Goal: Task Accomplishment & Management: Use online tool/utility

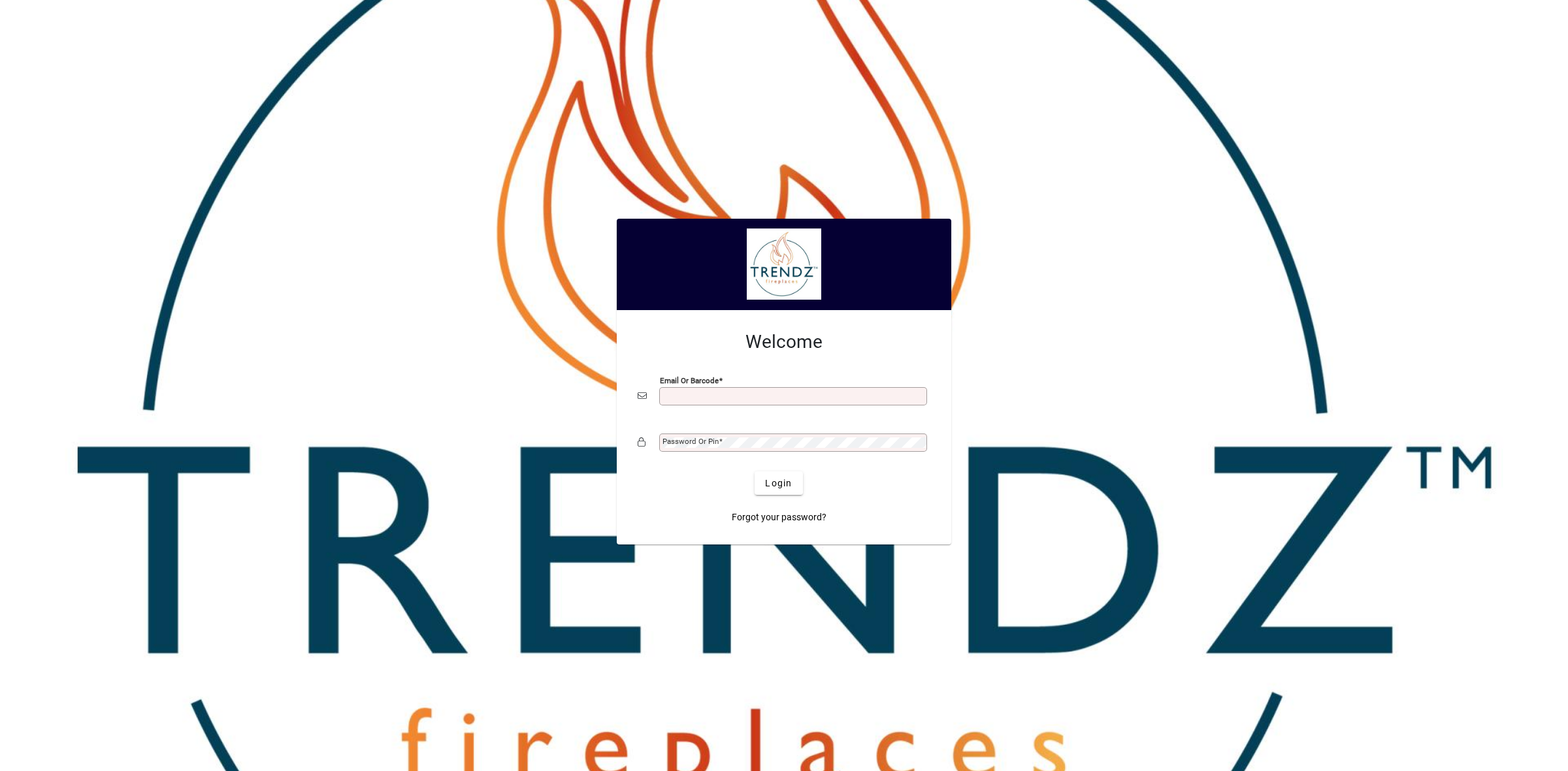
type input "**********"
click at [778, 481] on span "Login" at bounding box center [779, 483] width 27 height 13
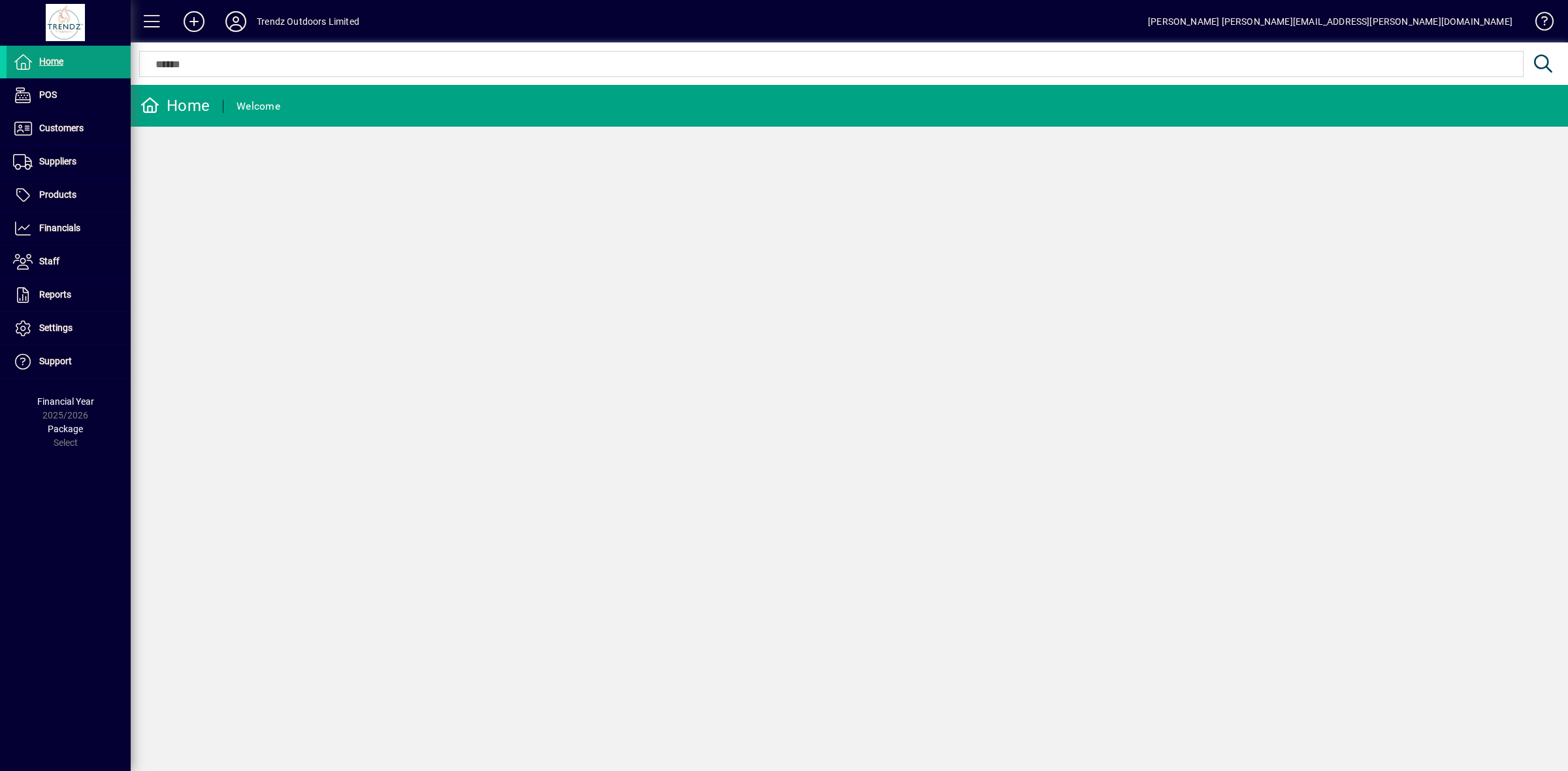
drag, startPoint x: 703, startPoint y: 254, endPoint x: 505, endPoint y: 254, distance: 198.0
click at [703, 254] on div "Home Welcome" at bounding box center [849, 428] width 1437 height 686
click at [64, 292] on span "Reports" at bounding box center [55, 294] width 32 height 10
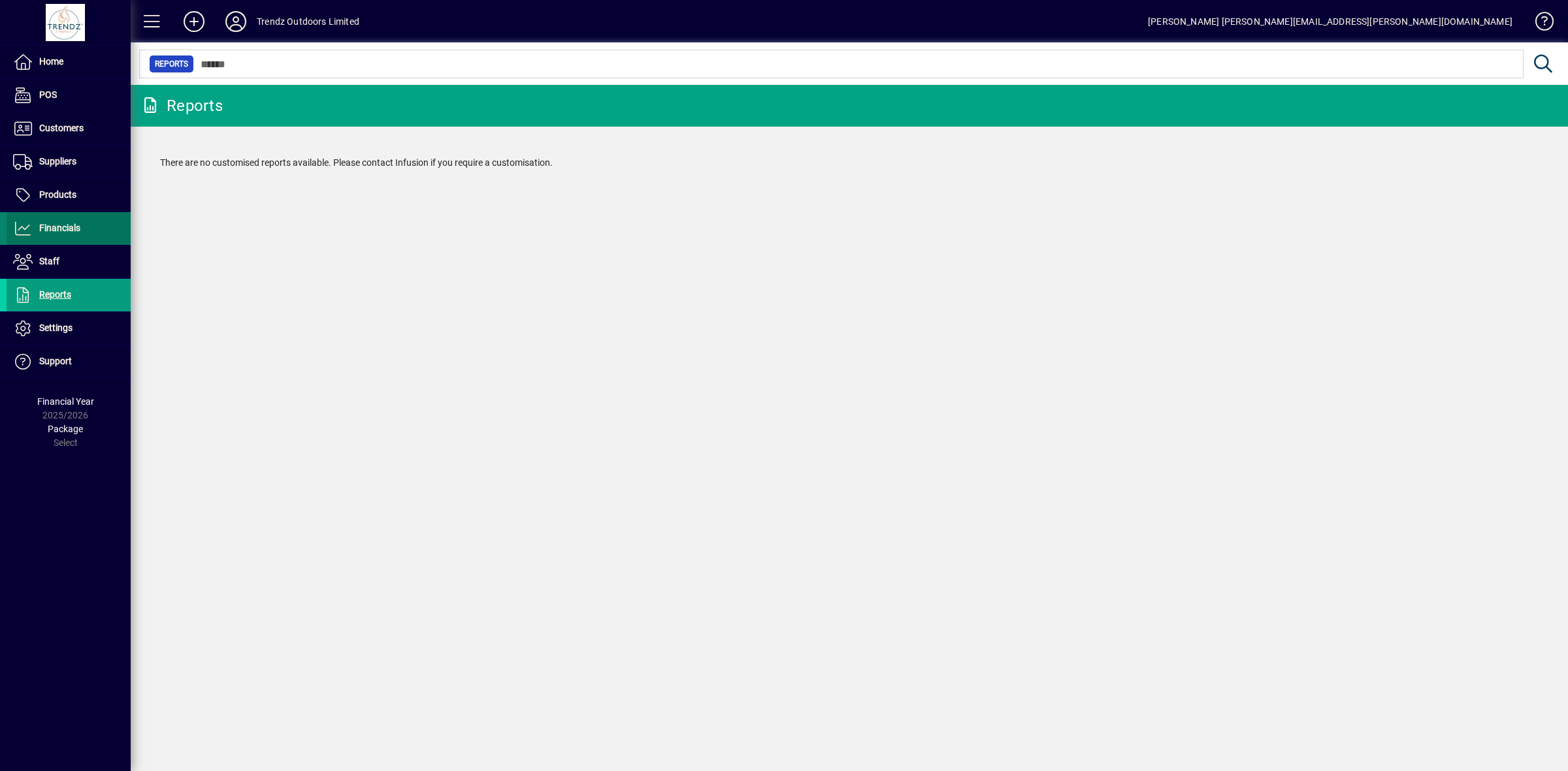
click at [66, 227] on span "Financials" at bounding box center [59, 228] width 41 height 10
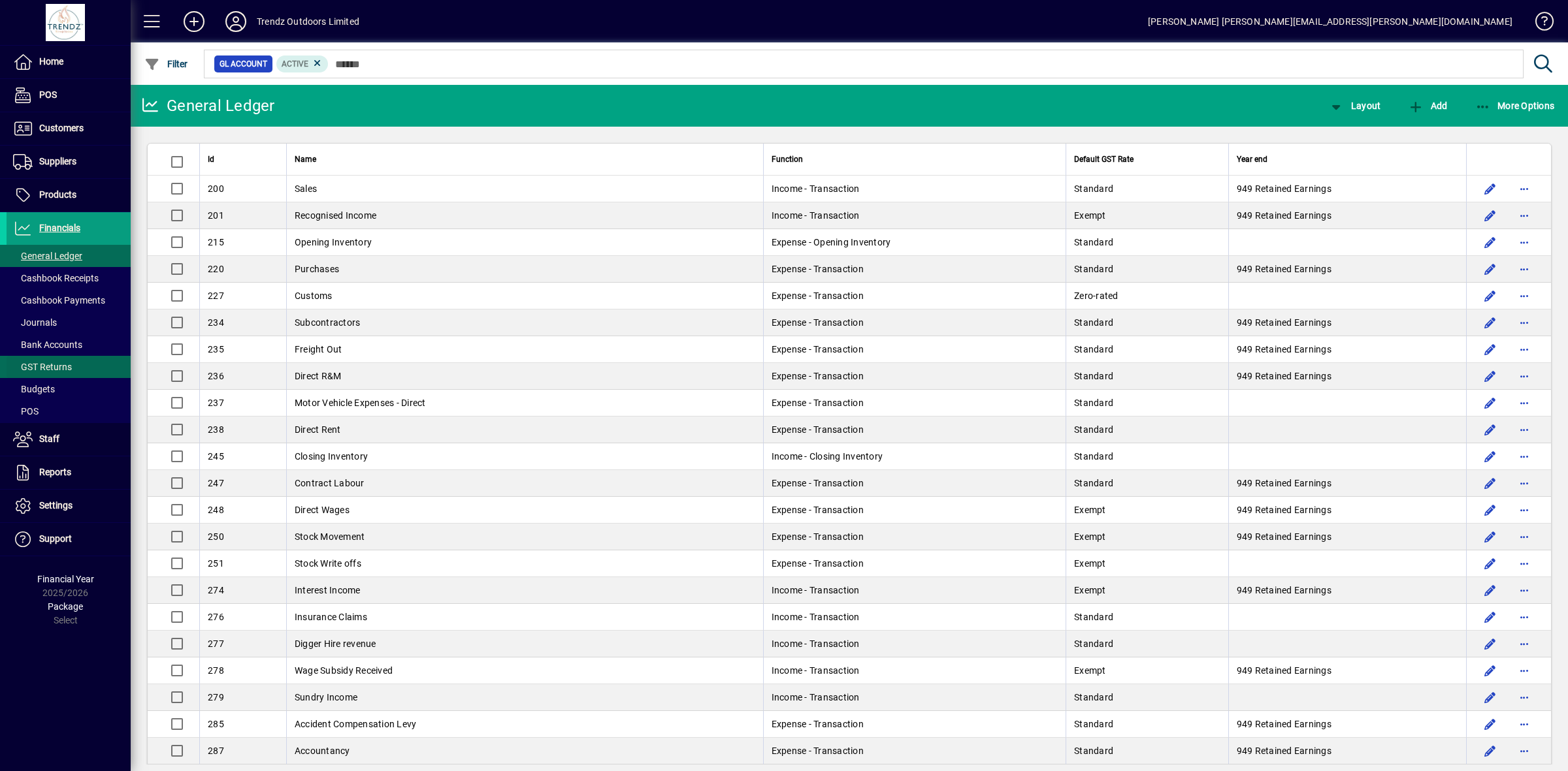
click at [63, 366] on span "GST Returns" at bounding box center [43, 367] width 59 height 10
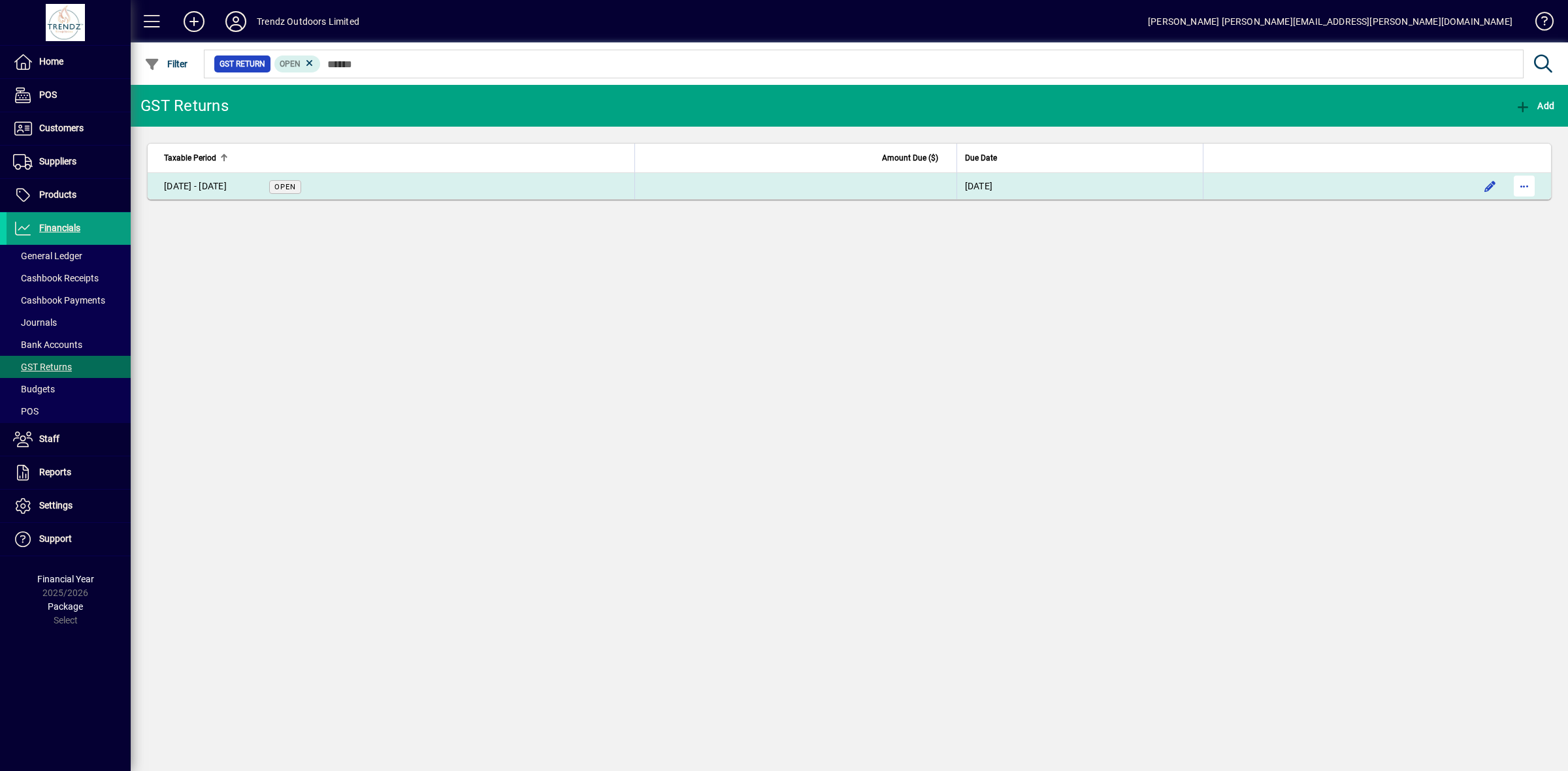
click at [1529, 190] on span "button" at bounding box center [1523, 186] width 31 height 31
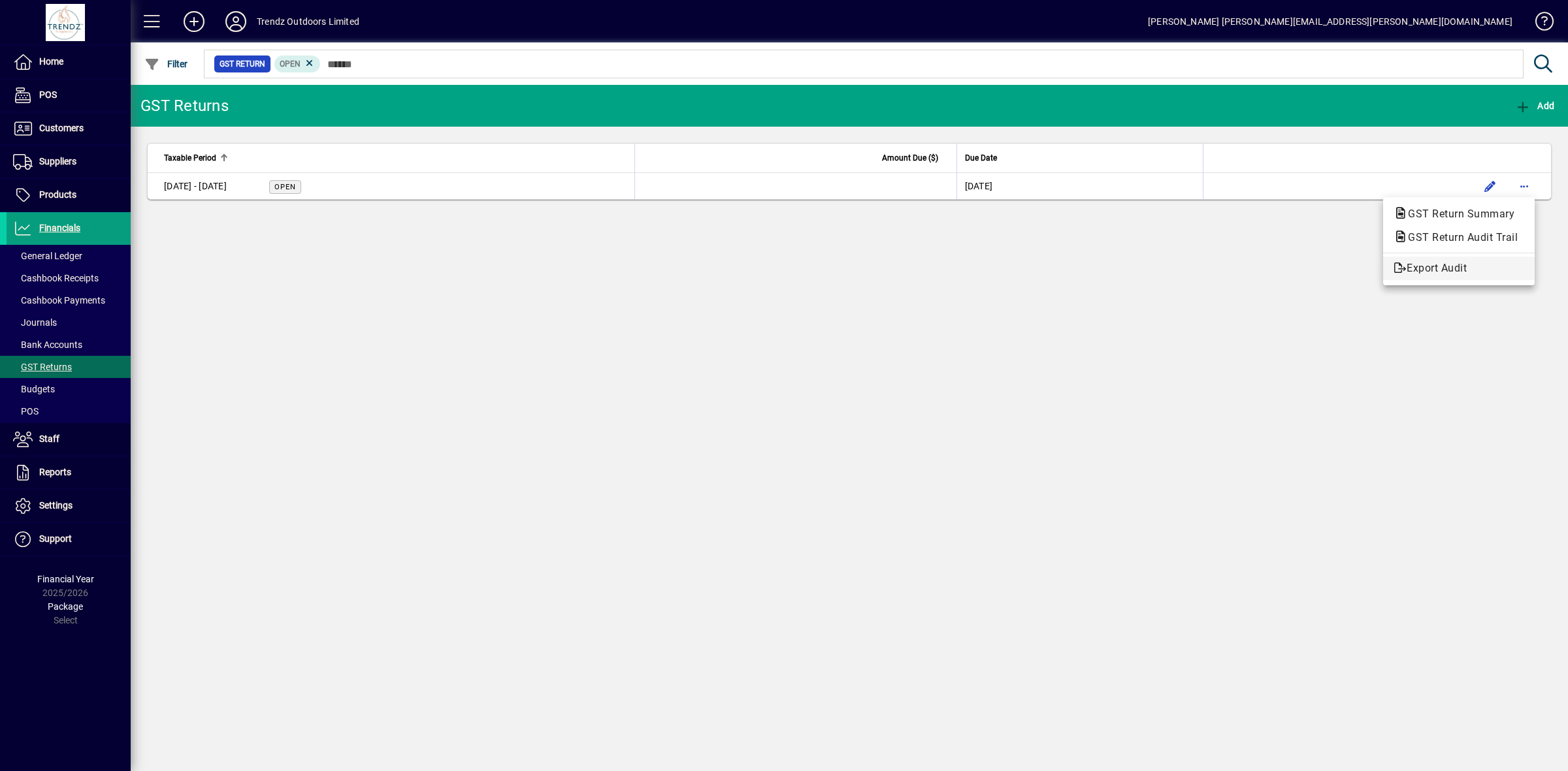
click at [1425, 271] on span "Export Audit" at bounding box center [1458, 268] width 131 height 15
drag, startPoint x: 1006, startPoint y: 409, endPoint x: 1043, endPoint y: 344, distance: 74.8
click at [1004, 407] on div "GST Returns Add Taxable Period Amount Due ($) Due Date [DATE] - [DATE] Open [DA…" at bounding box center [849, 428] width 1437 height 686
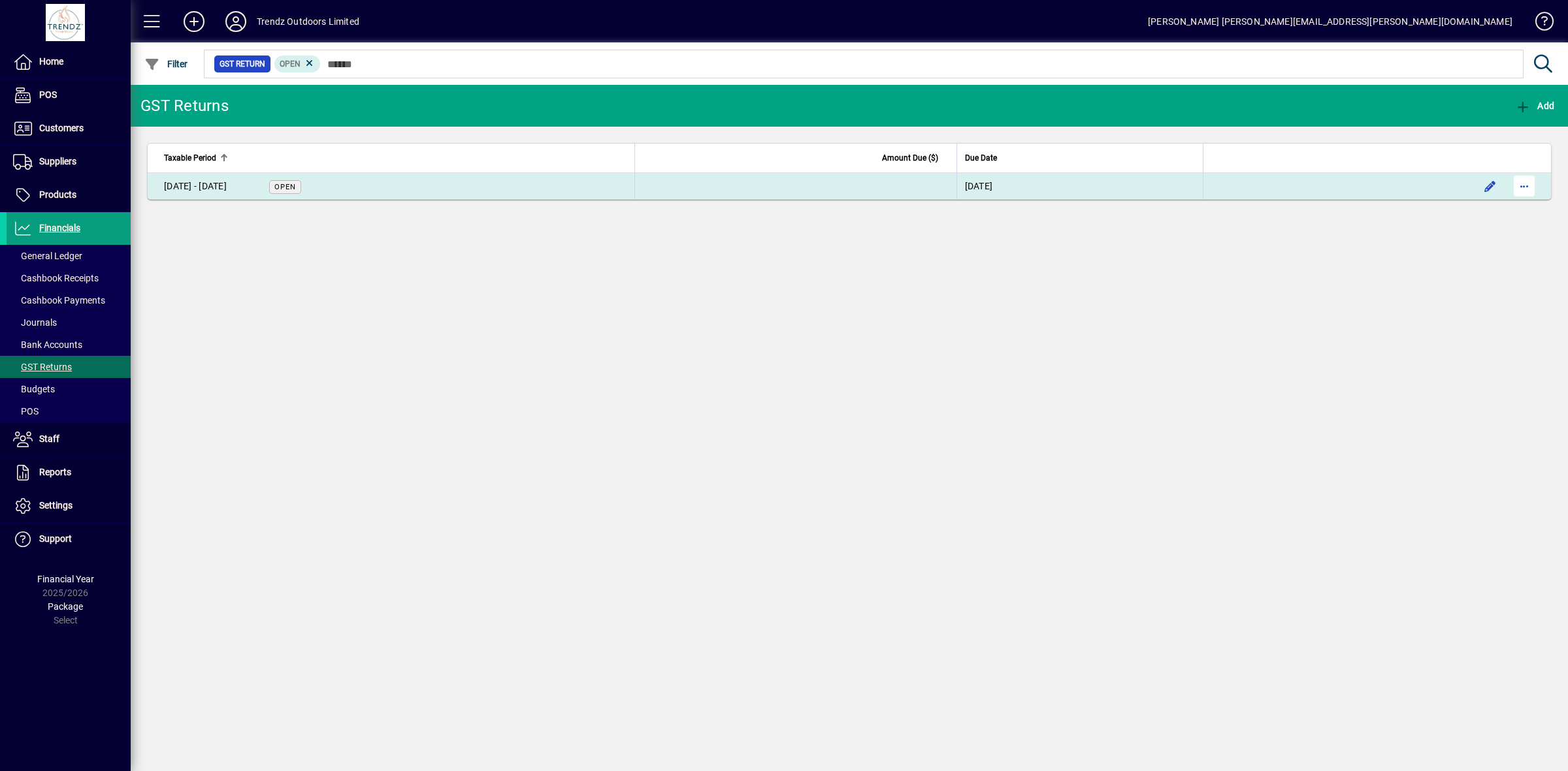
click at [1527, 187] on span "button" at bounding box center [1523, 186] width 31 height 31
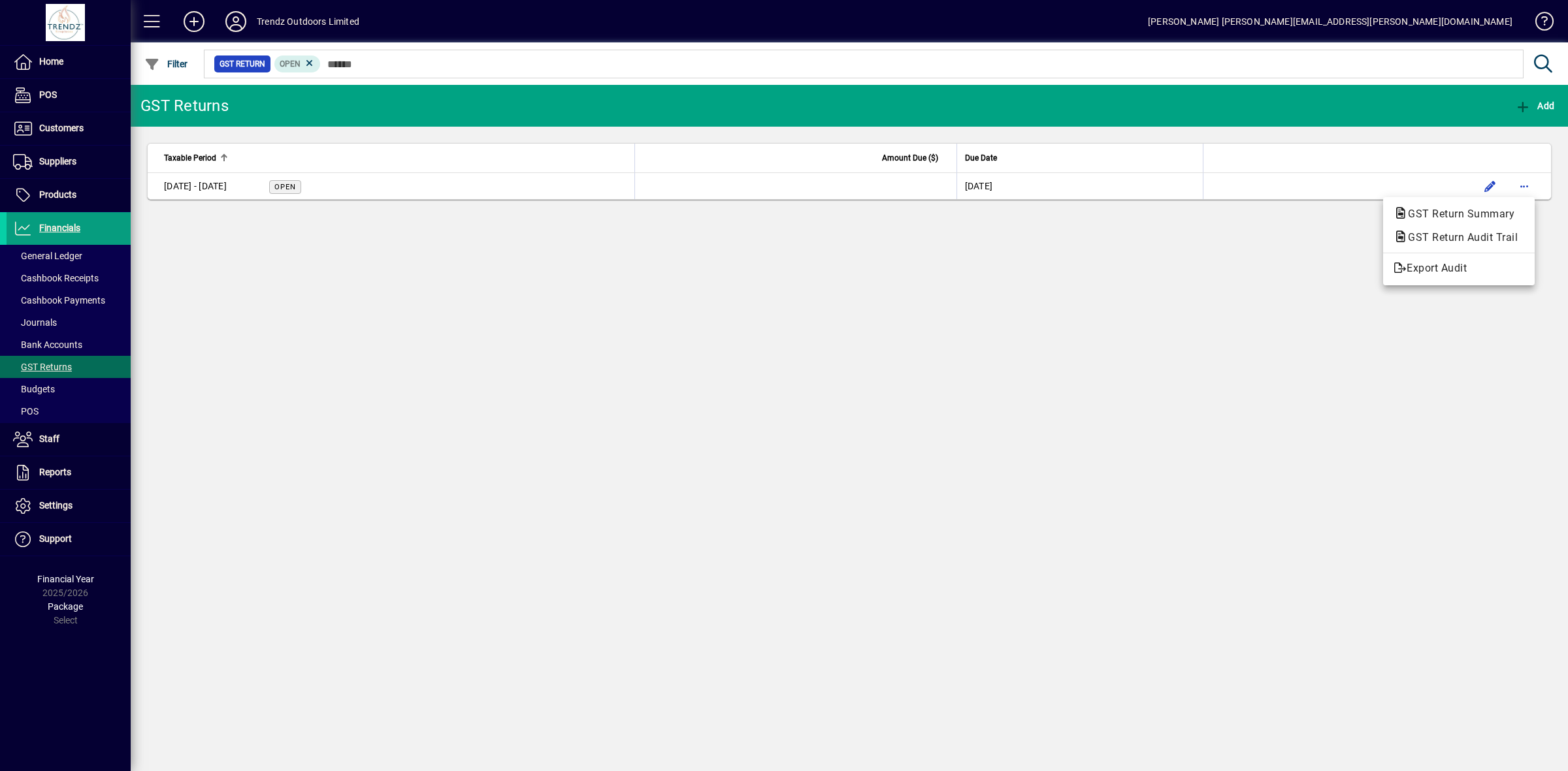
drag, startPoint x: 808, startPoint y: 314, endPoint x: 1127, endPoint y: 335, distance: 319.7
click at [821, 318] on div at bounding box center [784, 385] width 1568 height 771
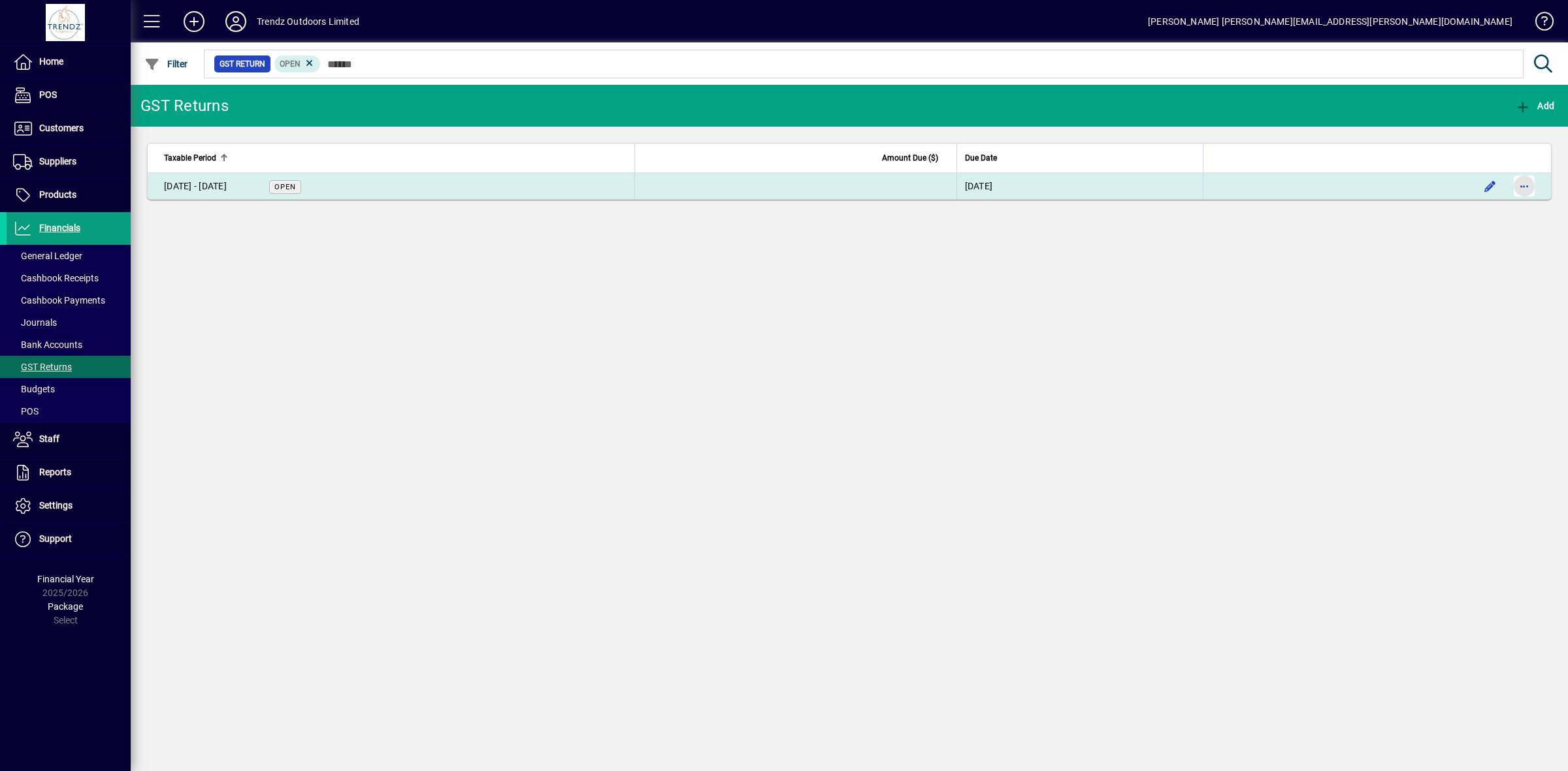
click at [1520, 190] on span "button" at bounding box center [1523, 186] width 31 height 31
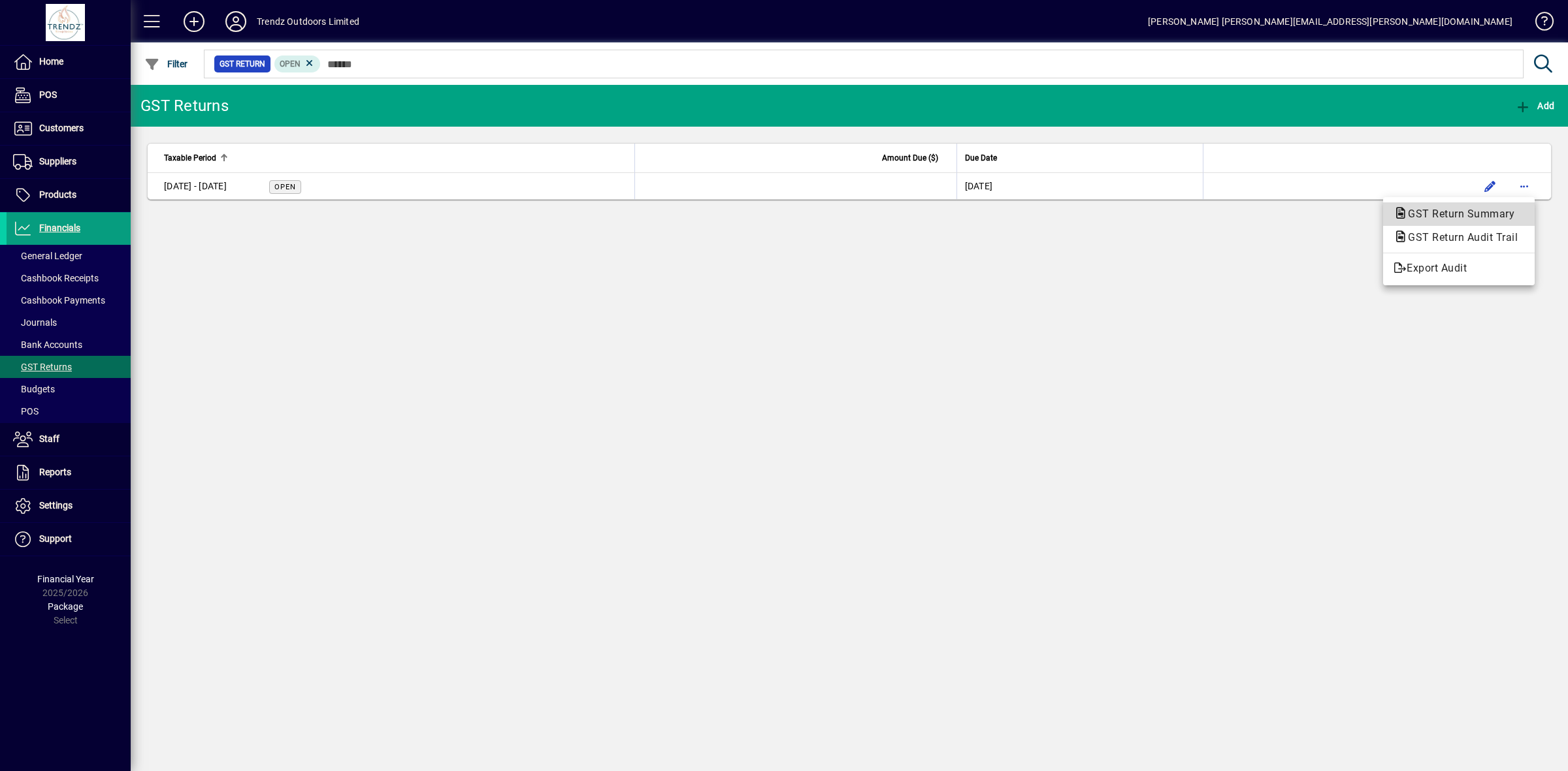
click at [1469, 213] on span "GST Return Summary" at bounding box center [1457, 213] width 128 height 12
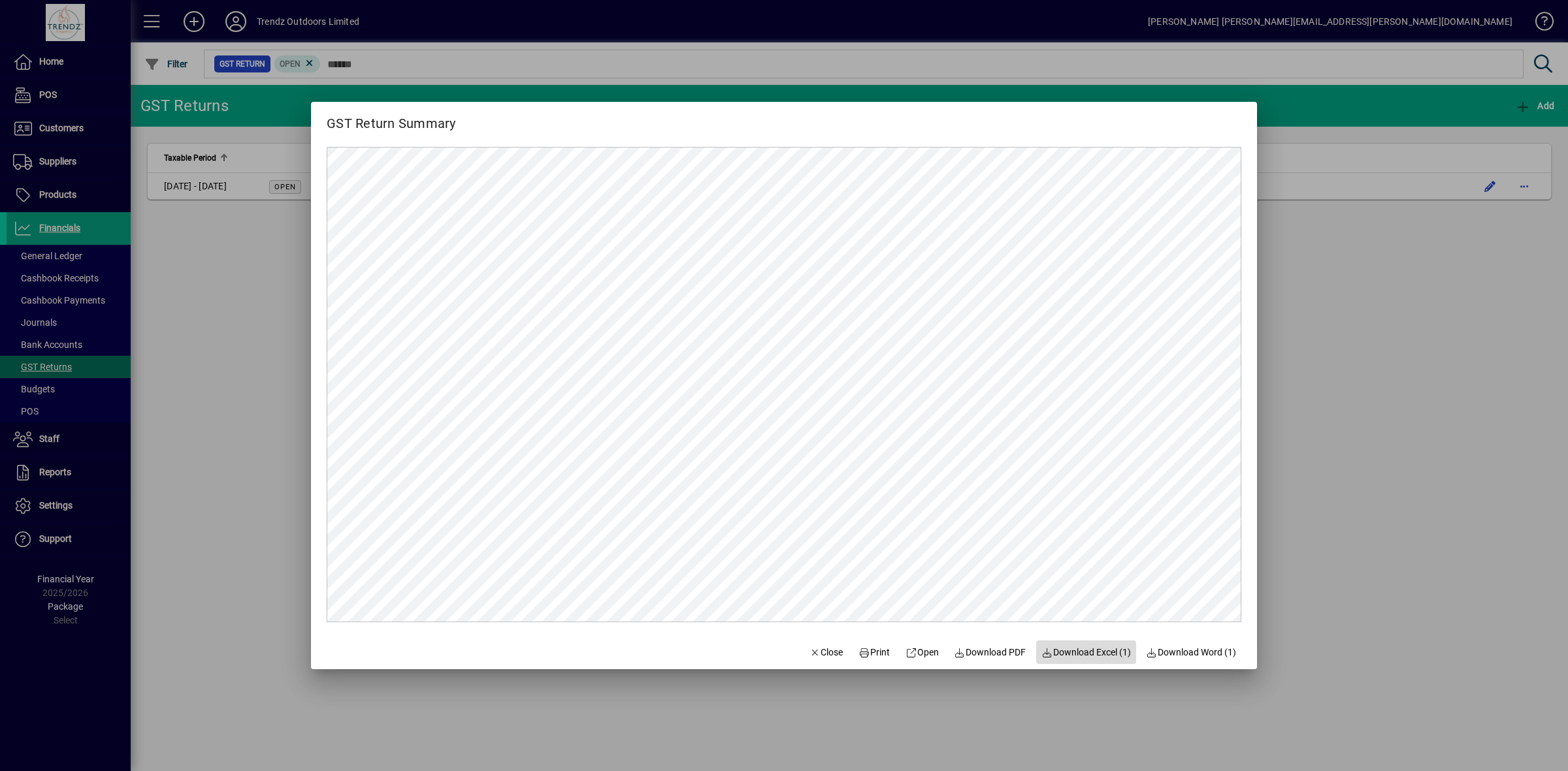
click at [1099, 653] on span "Download Excel (1)" at bounding box center [1086, 653] width 90 height 13
click at [824, 651] on span "Close" at bounding box center [826, 653] width 34 height 13
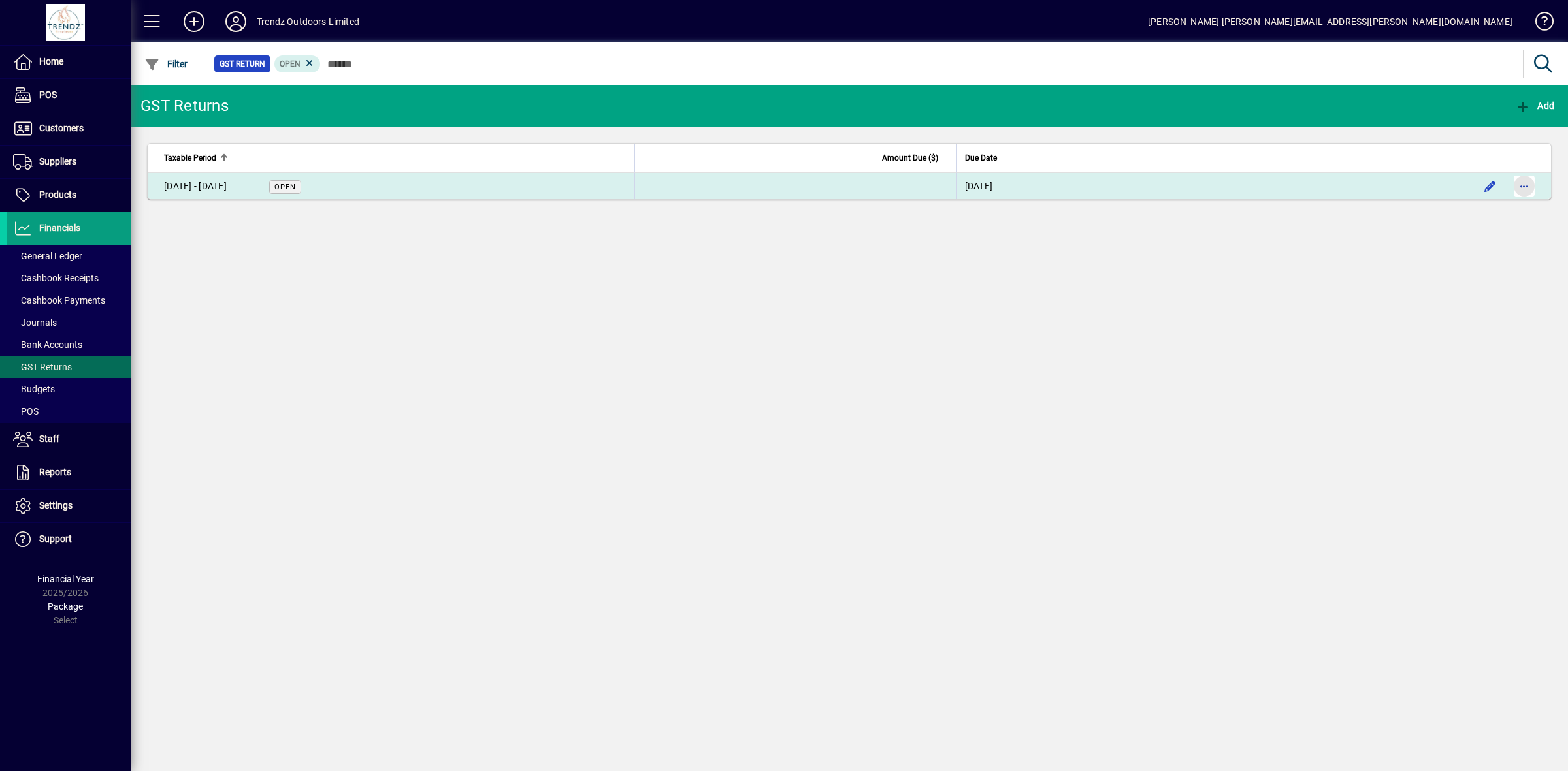
click at [1531, 185] on span "button" at bounding box center [1523, 186] width 31 height 31
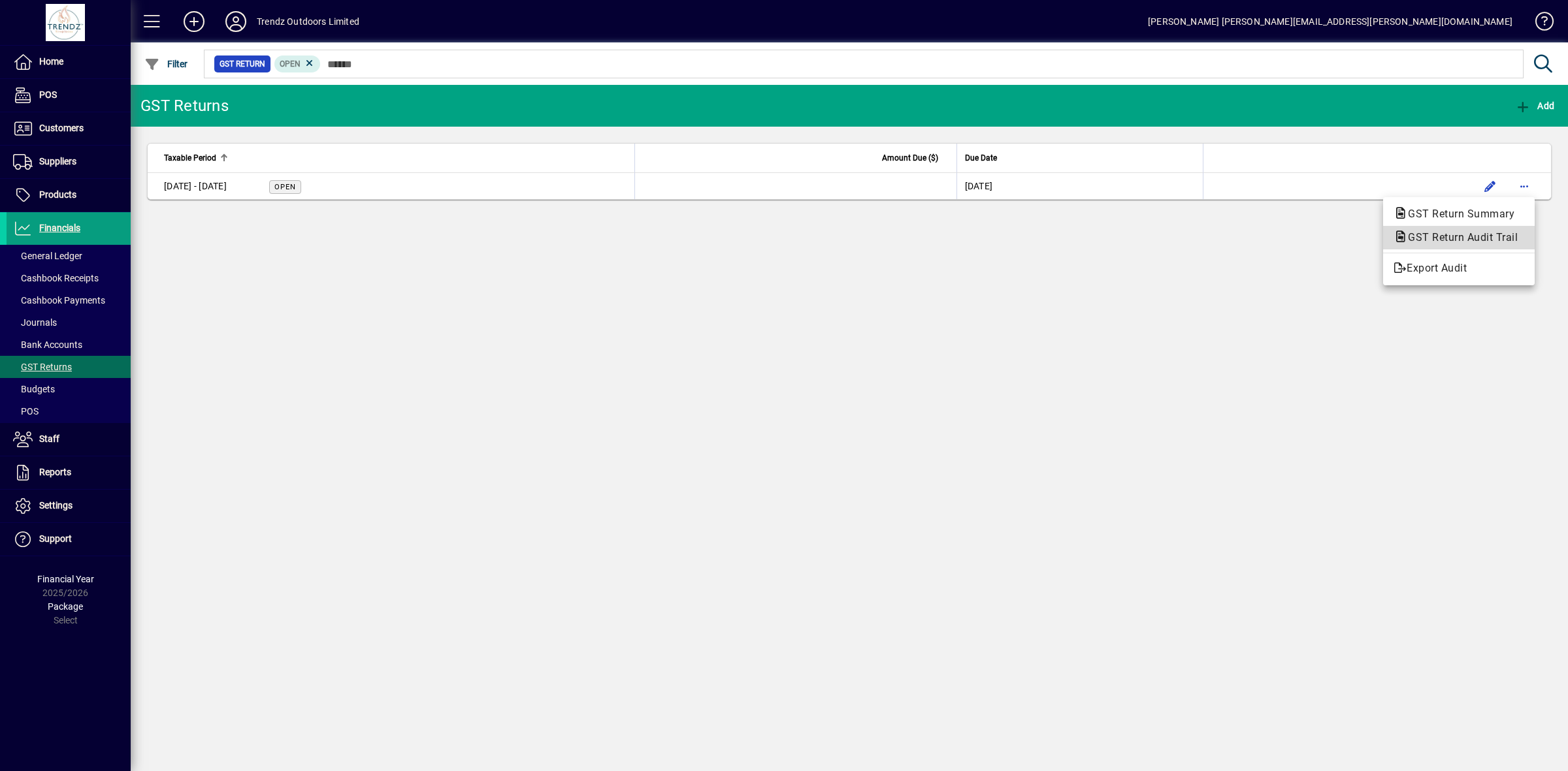
click at [1467, 236] on span "GST Return Audit Trail" at bounding box center [1458, 237] width 131 height 12
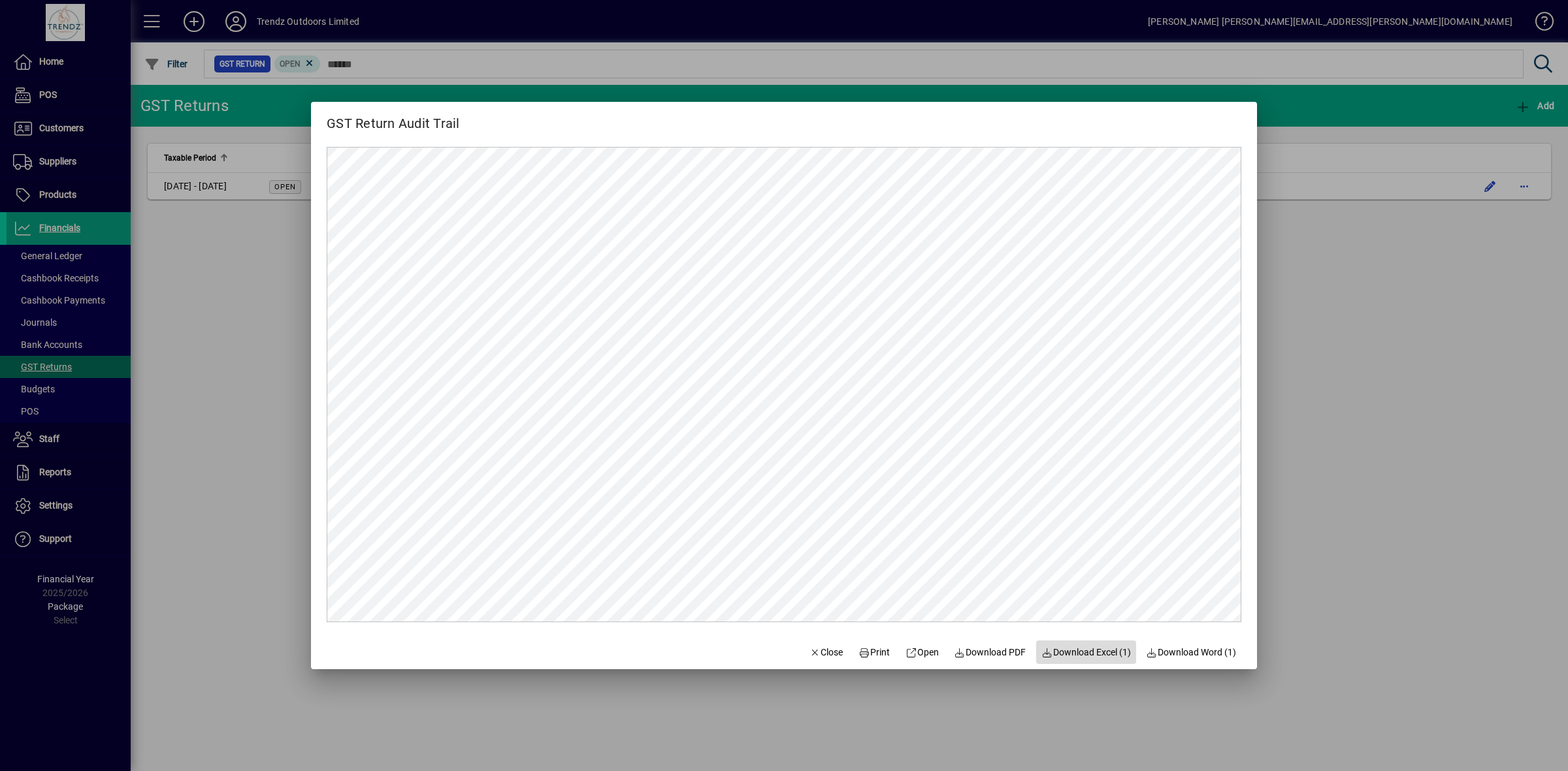
click at [1078, 651] on span "Download Excel (1)" at bounding box center [1086, 653] width 90 height 13
click at [817, 646] on span "Close" at bounding box center [826, 653] width 34 height 13
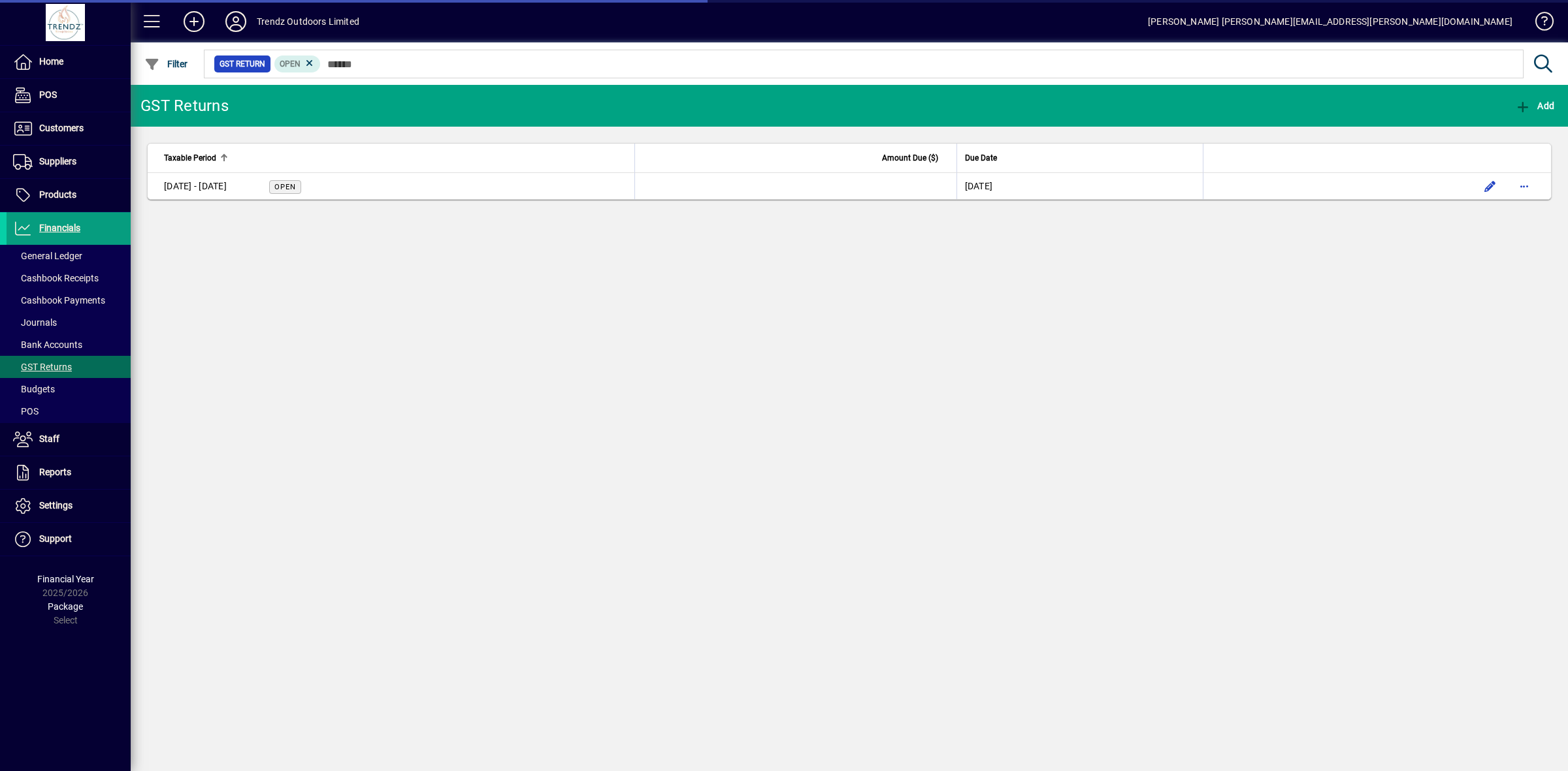
drag, startPoint x: 978, startPoint y: 314, endPoint x: 1261, endPoint y: 242, distance: 292.0
click at [991, 306] on div "GST Returns Add Taxable Period Amount Due ($) Due Date [DATE] - [DATE] Open [DA…" at bounding box center [849, 428] width 1437 height 686
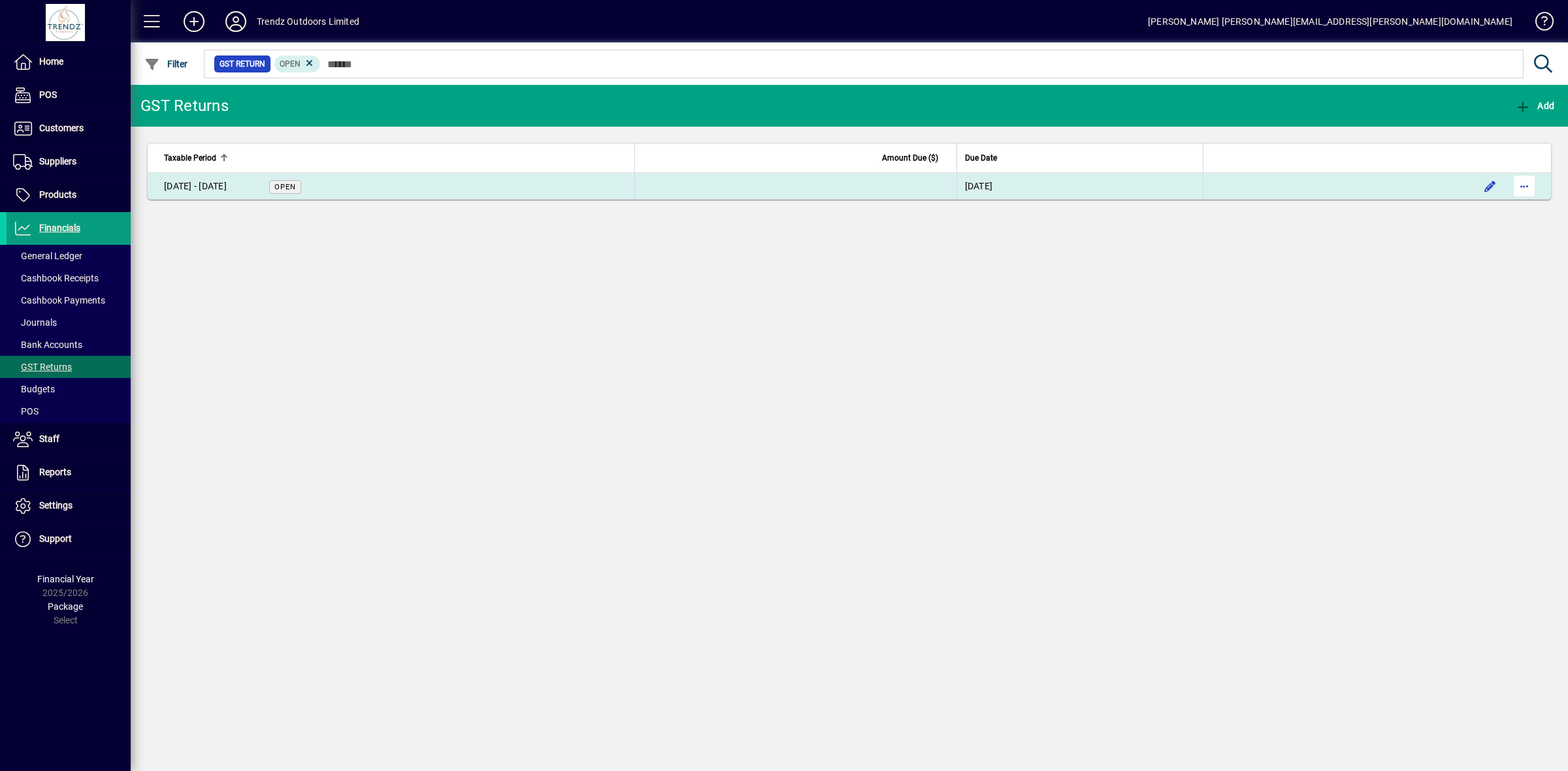
click at [1523, 184] on span "button" at bounding box center [1523, 186] width 31 height 31
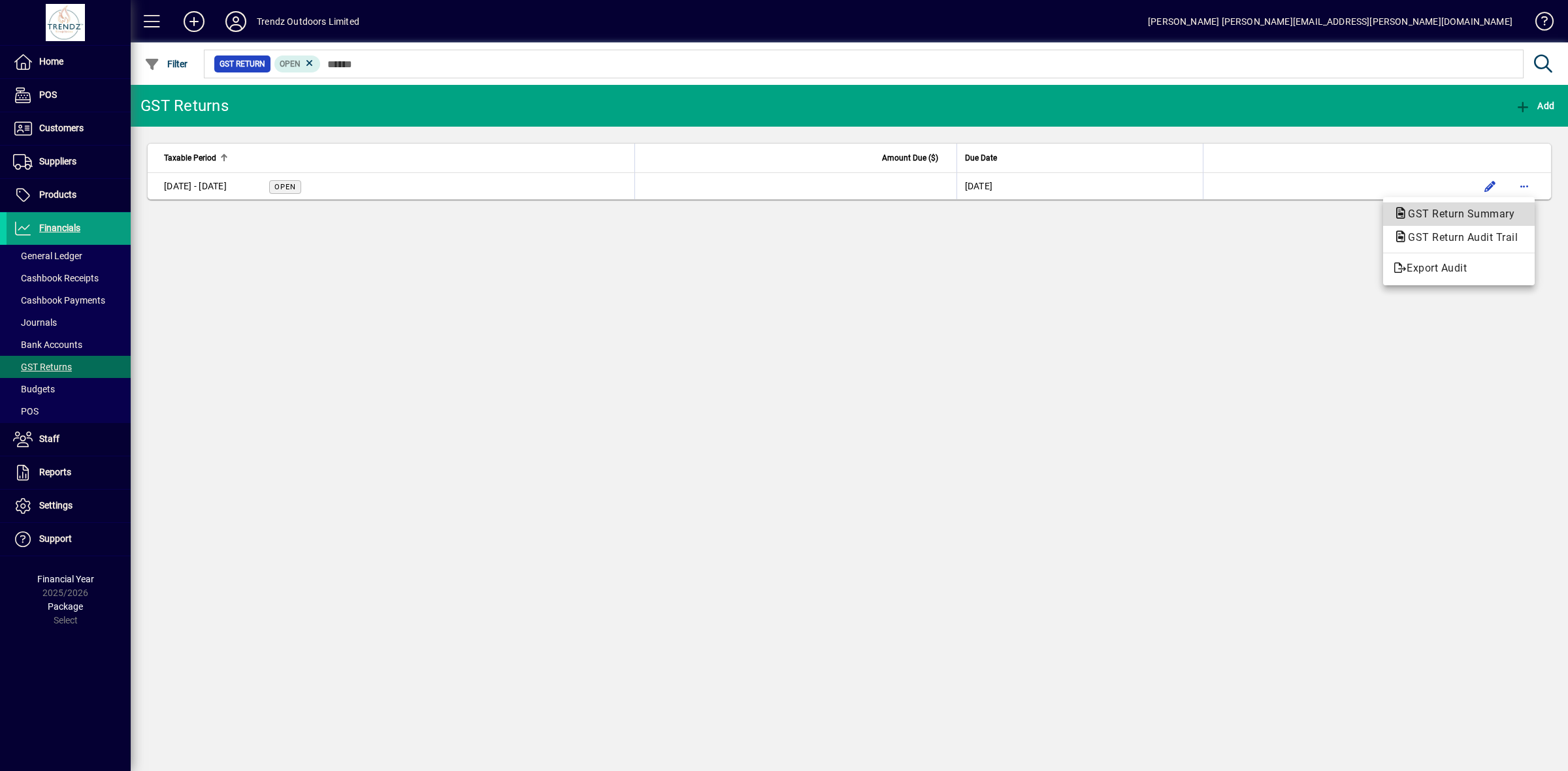
click at [1461, 213] on span "GST Return Summary" at bounding box center [1457, 213] width 128 height 12
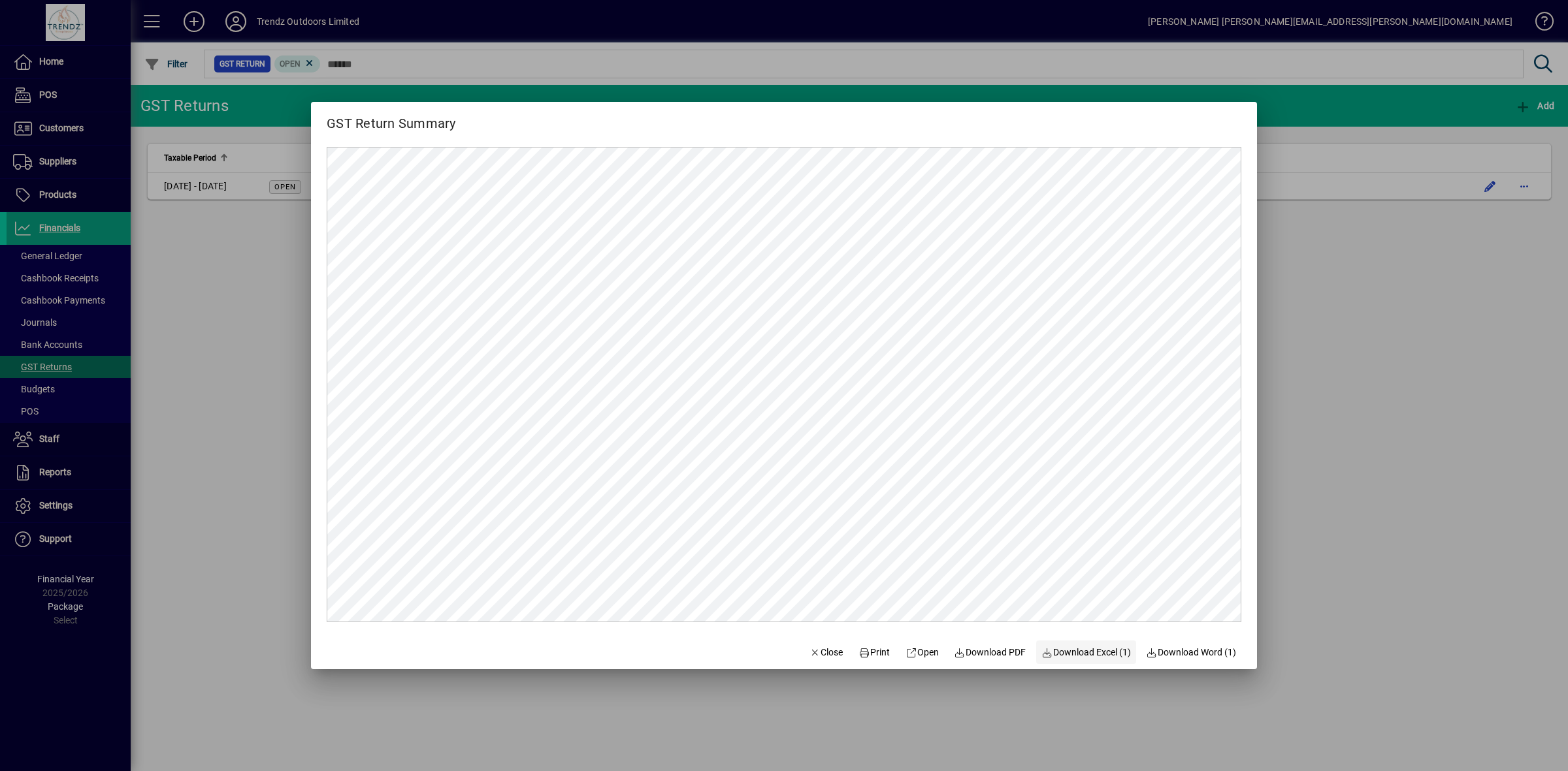
click at [1083, 651] on span "Download Excel (1)" at bounding box center [1086, 653] width 90 height 13
drag, startPoint x: 810, startPoint y: 659, endPoint x: 860, endPoint y: 636, distance: 55.0
click at [813, 658] on span "Close" at bounding box center [826, 653] width 34 height 13
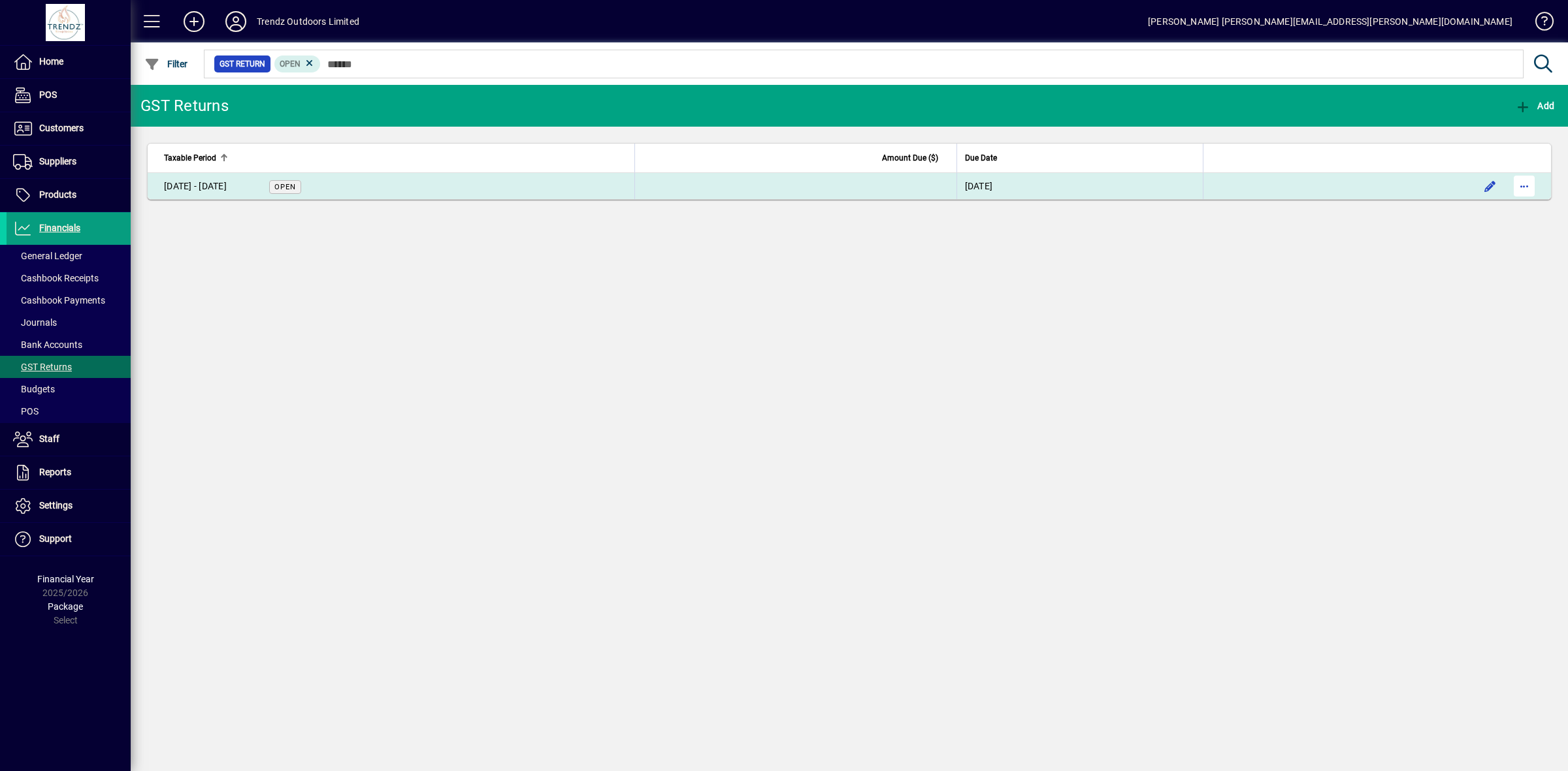
click at [1529, 188] on span "button" at bounding box center [1523, 186] width 31 height 31
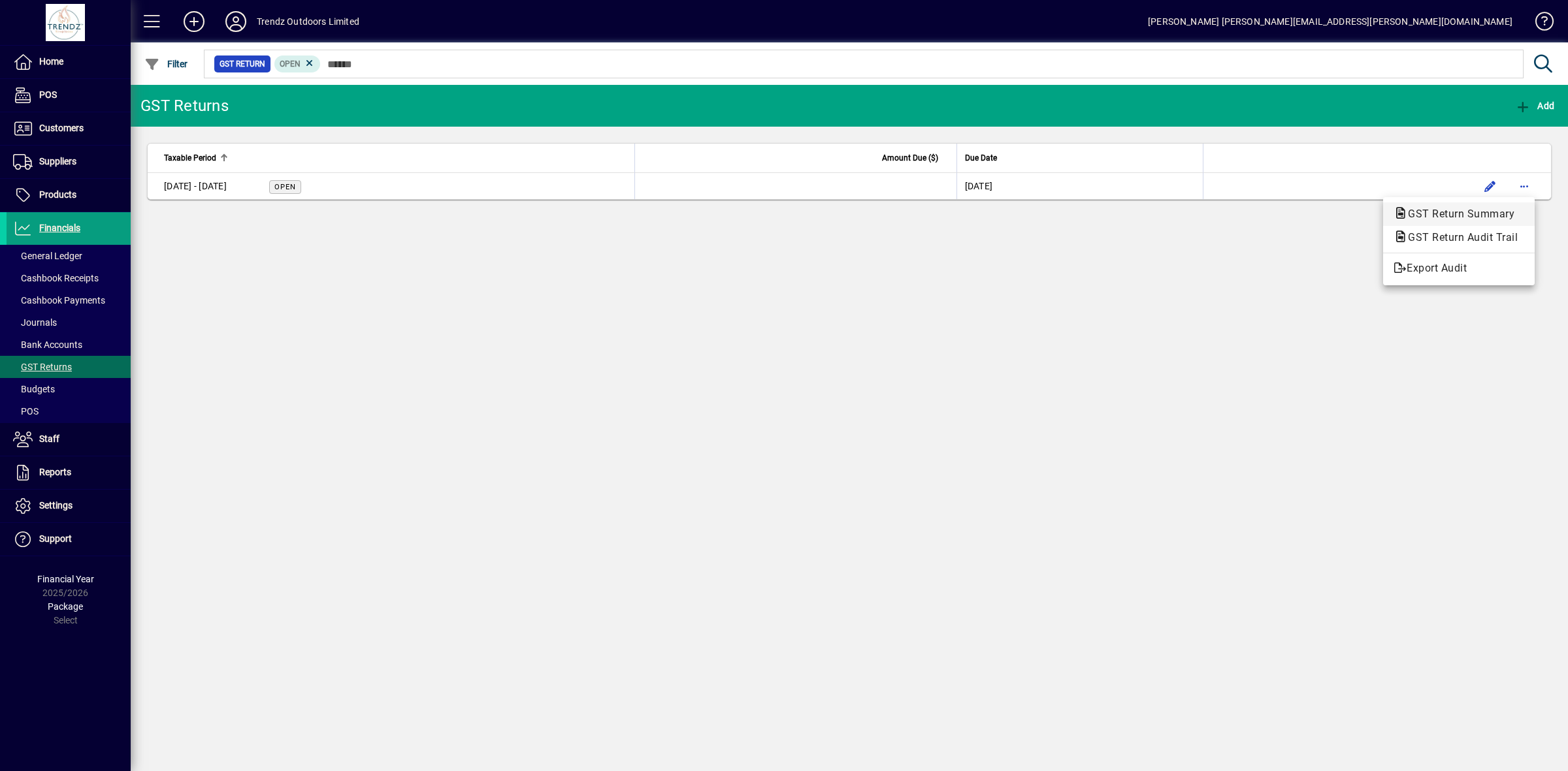
click at [1473, 216] on span "GST Return Summary" at bounding box center [1457, 213] width 128 height 12
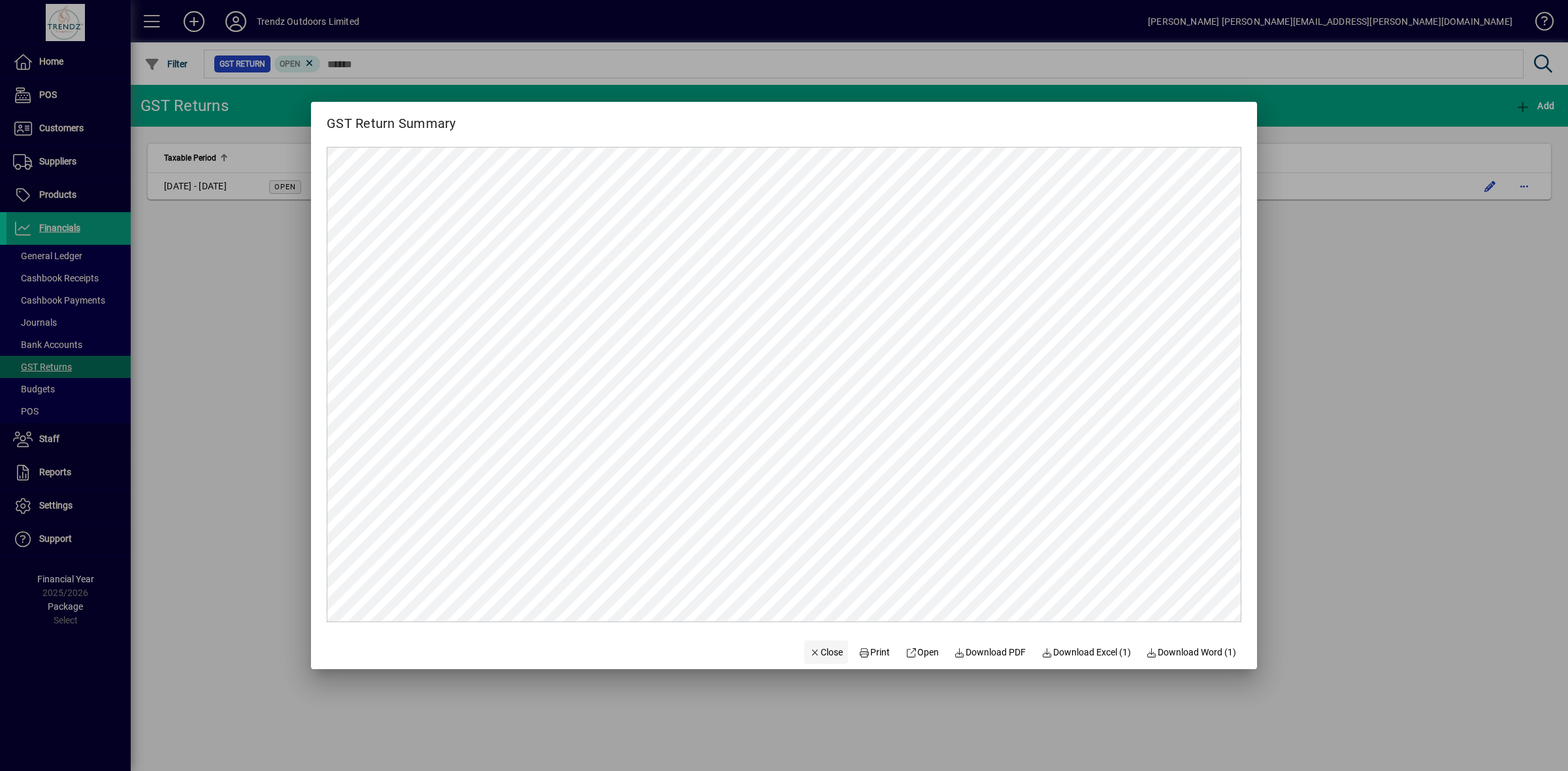
click at [815, 654] on span "Close" at bounding box center [826, 653] width 34 height 13
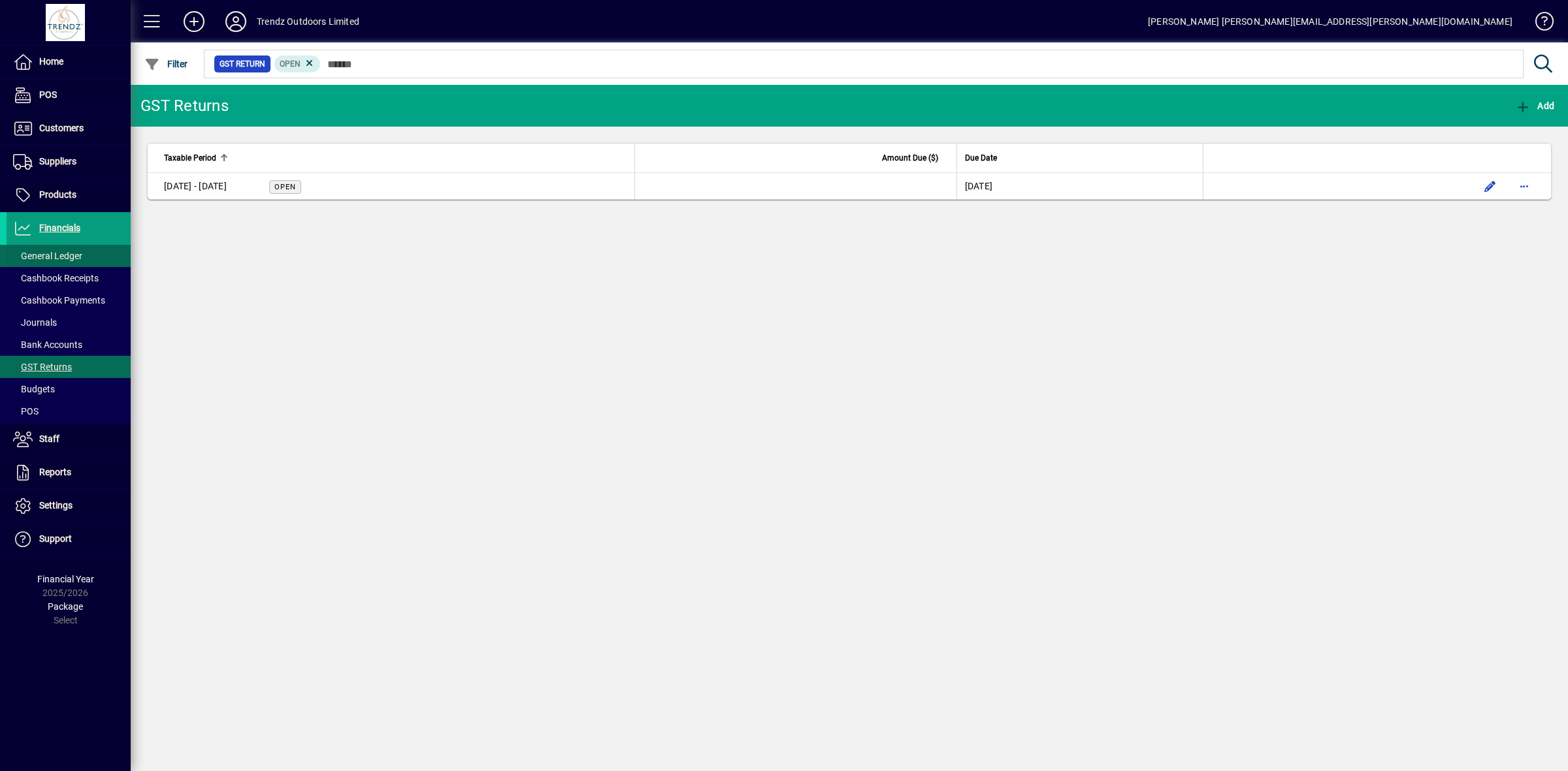
click at [48, 254] on span "General Ledger" at bounding box center [48, 255] width 70 height 10
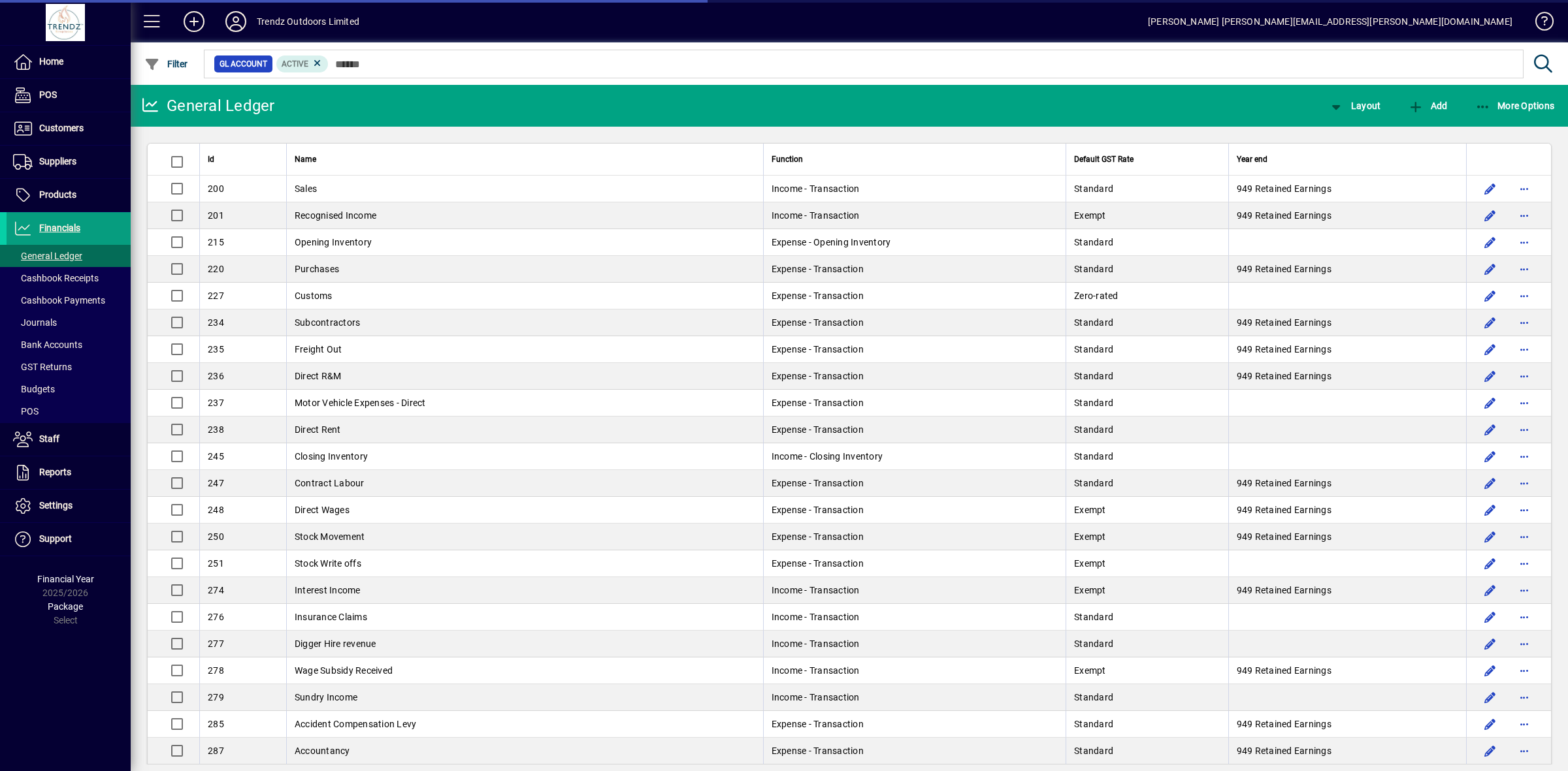
click at [394, 50] on div at bounding box center [921, 50] width 1437 height 14
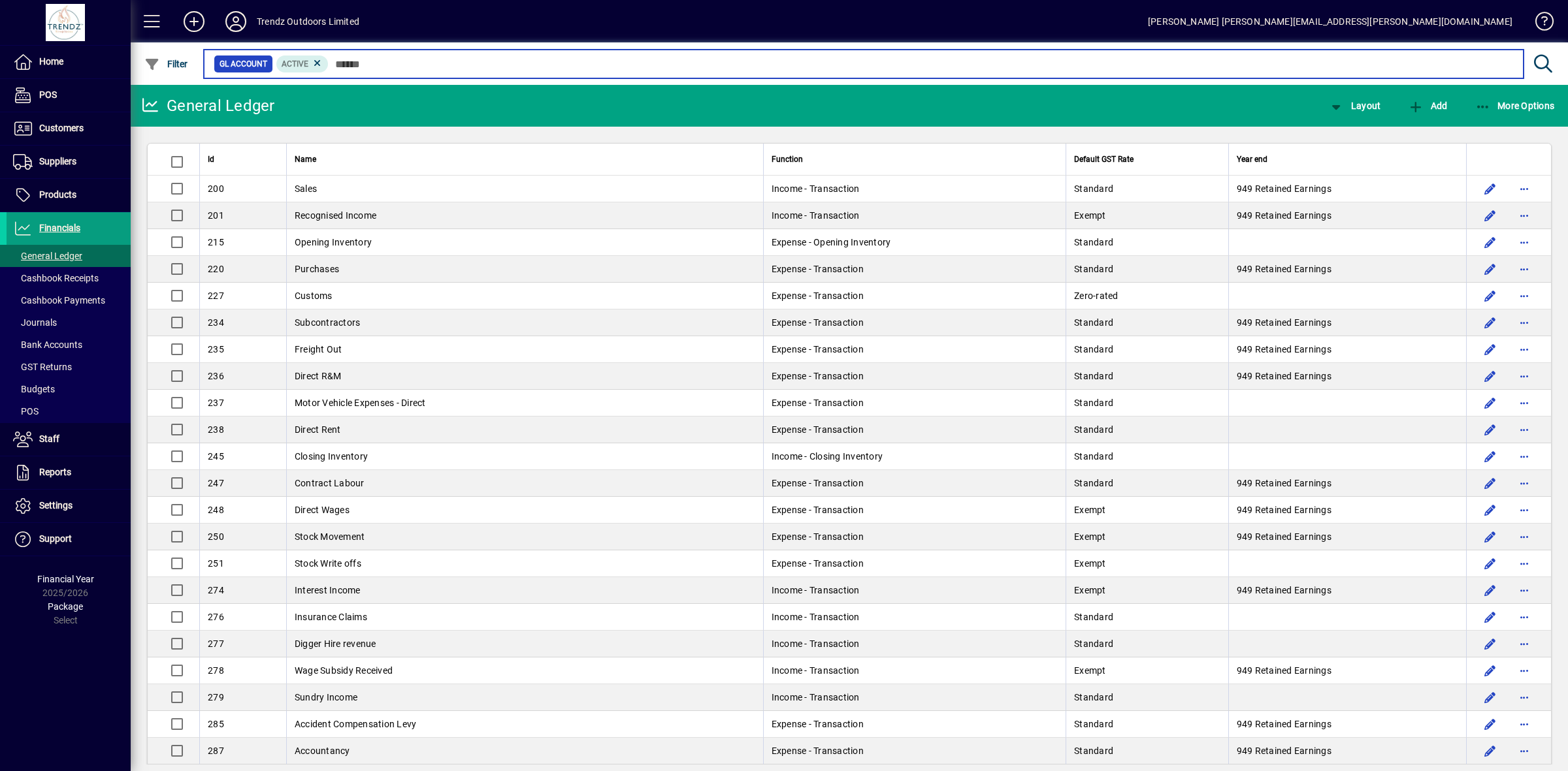
click at [392, 59] on input "text" at bounding box center [921, 64] width 1184 height 18
type input "***"
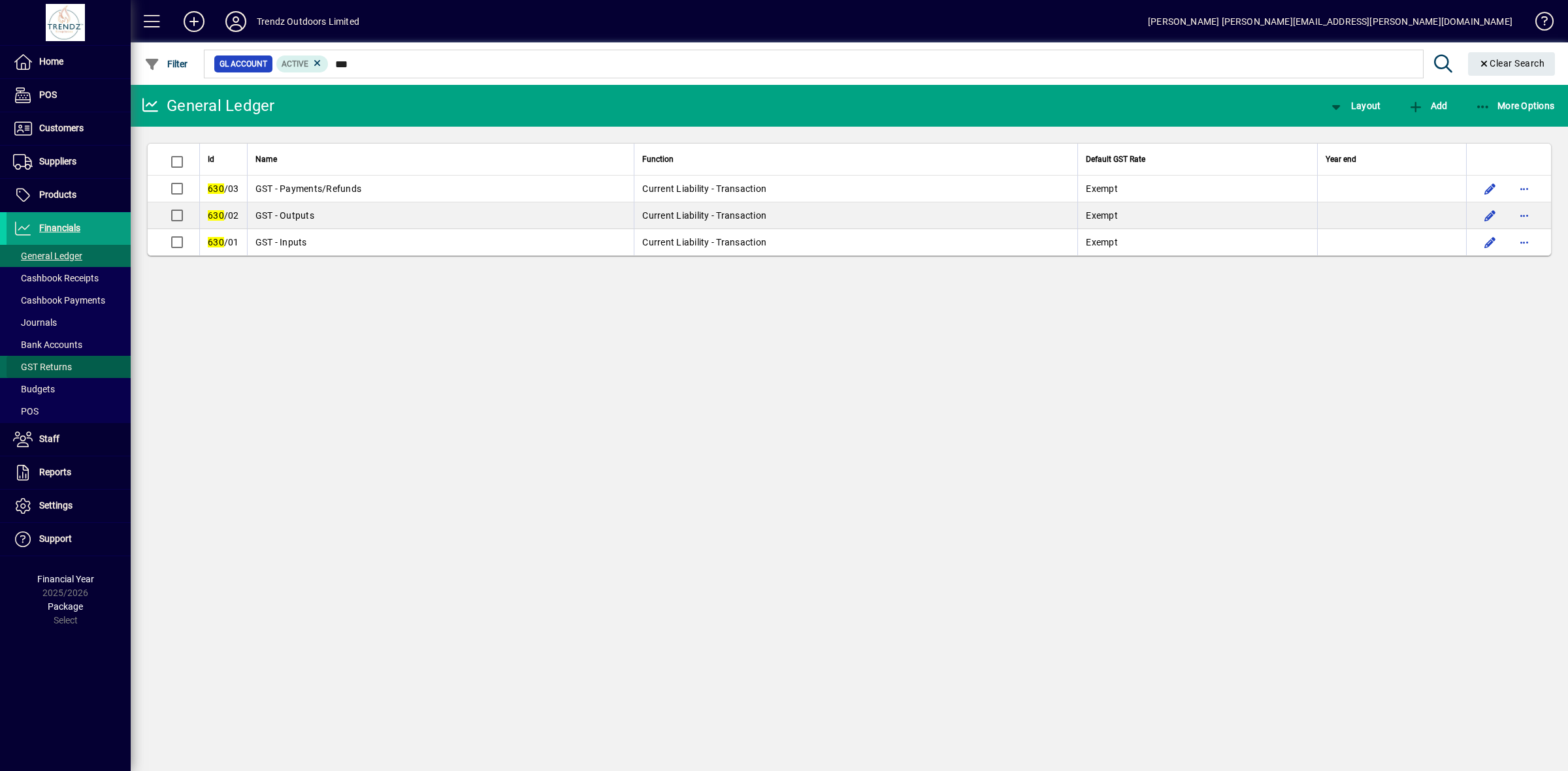
click at [38, 367] on span "GST Returns" at bounding box center [43, 367] width 59 height 10
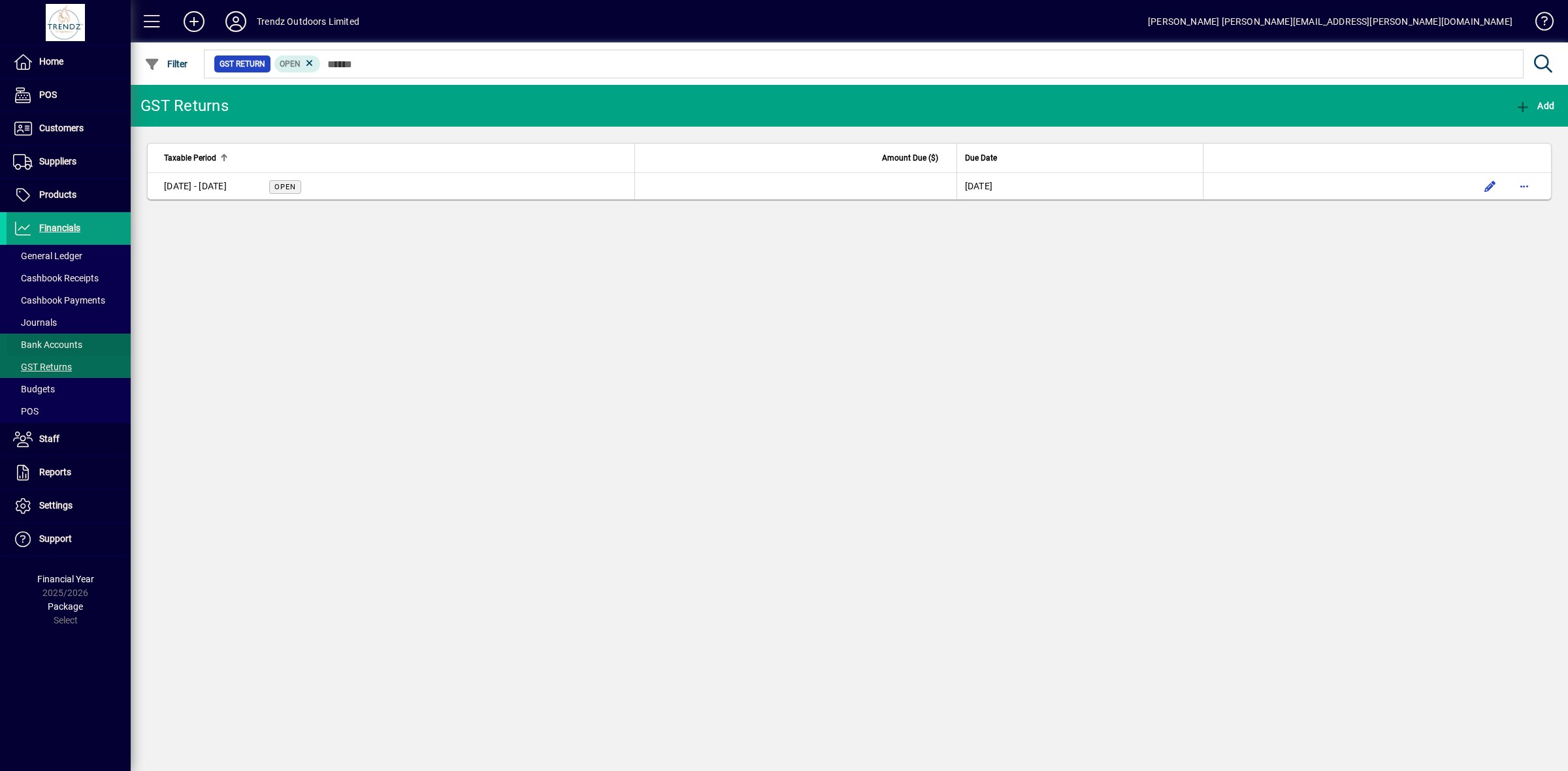
click at [53, 338] on span "Bank Accounts" at bounding box center [44, 345] width 75 height 13
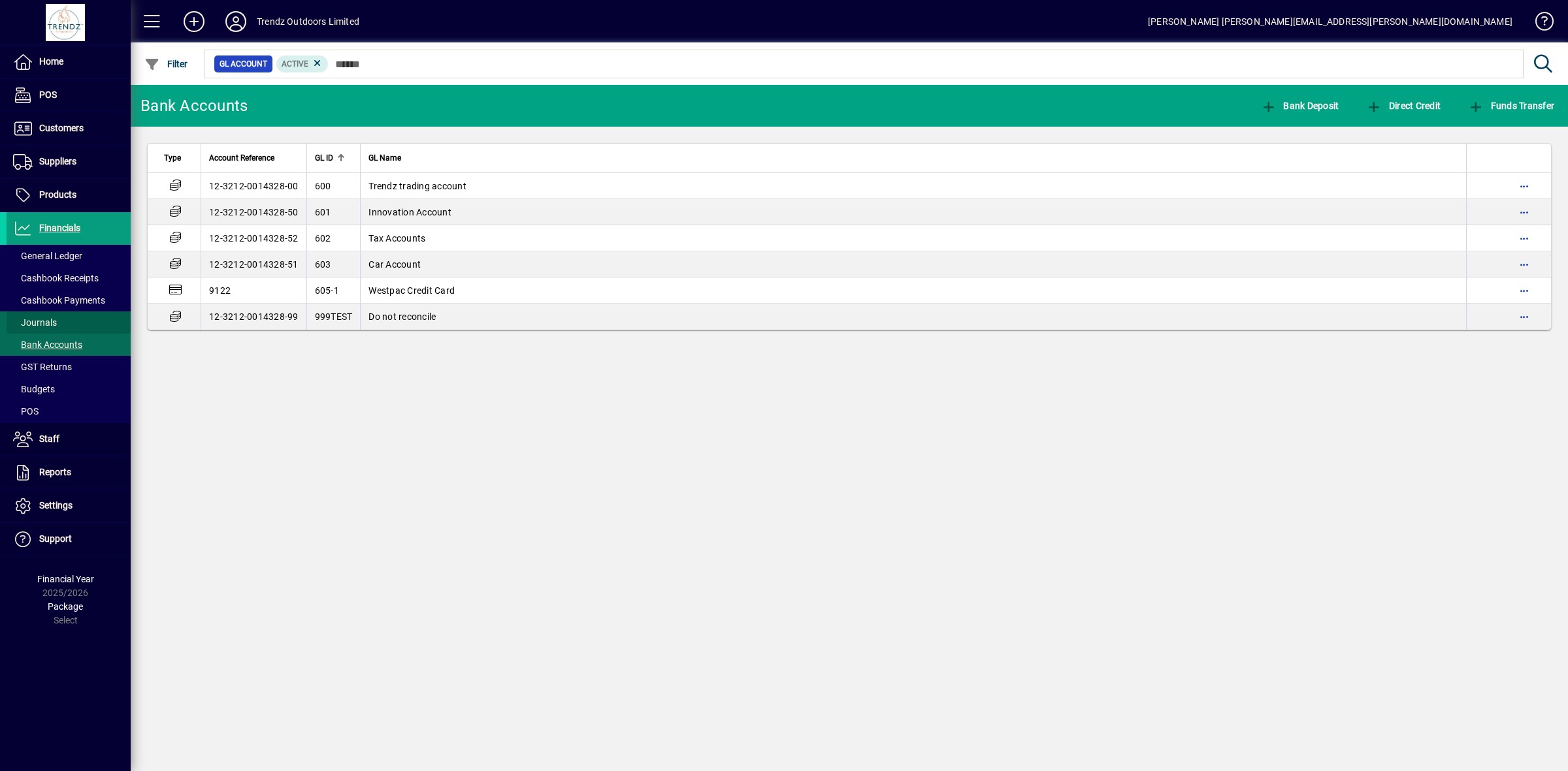
click at [47, 322] on span "Journals" at bounding box center [35, 322] width 44 height 10
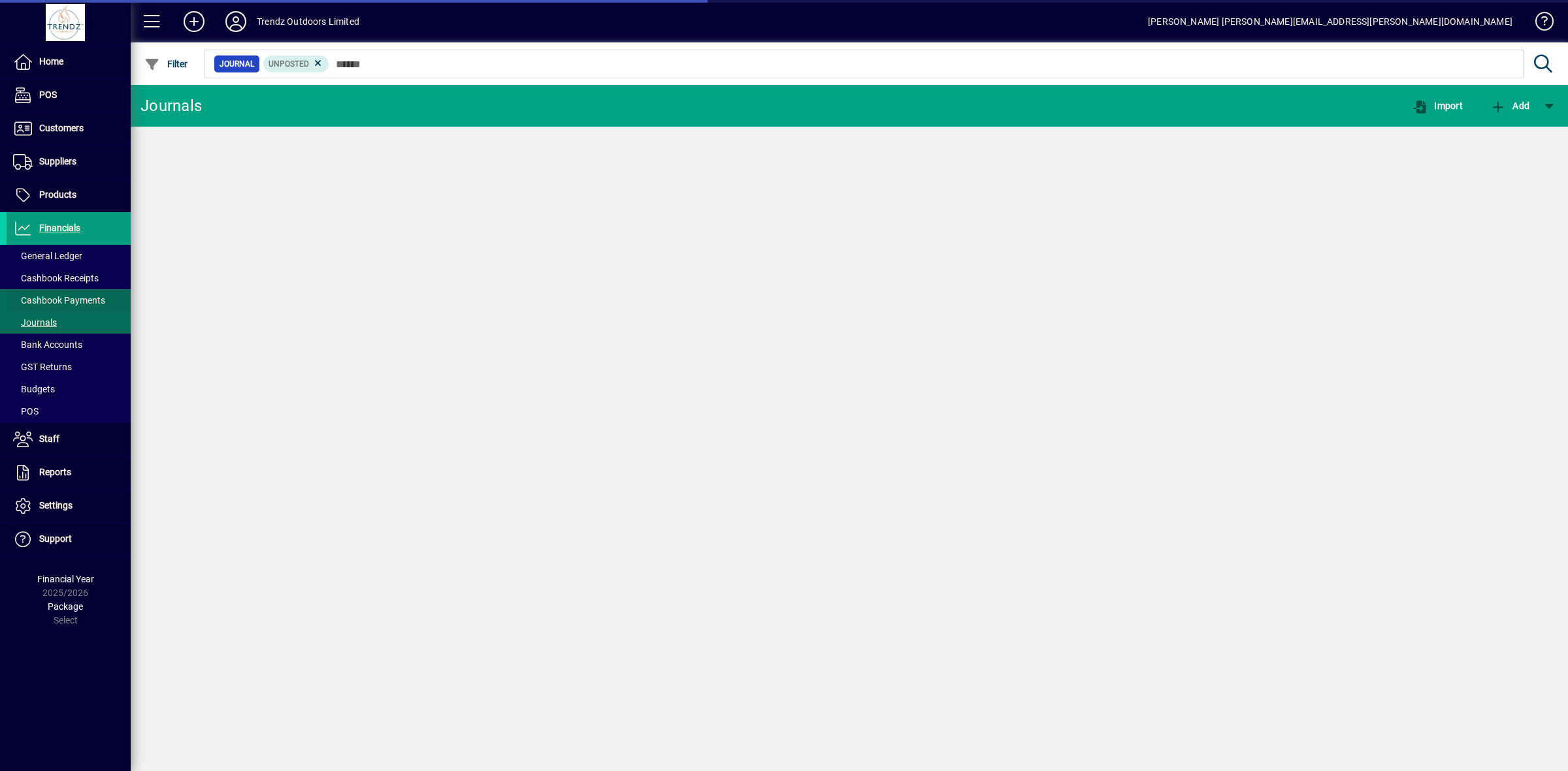
click at [51, 302] on span "Cashbook Payments" at bounding box center [59, 300] width 92 height 10
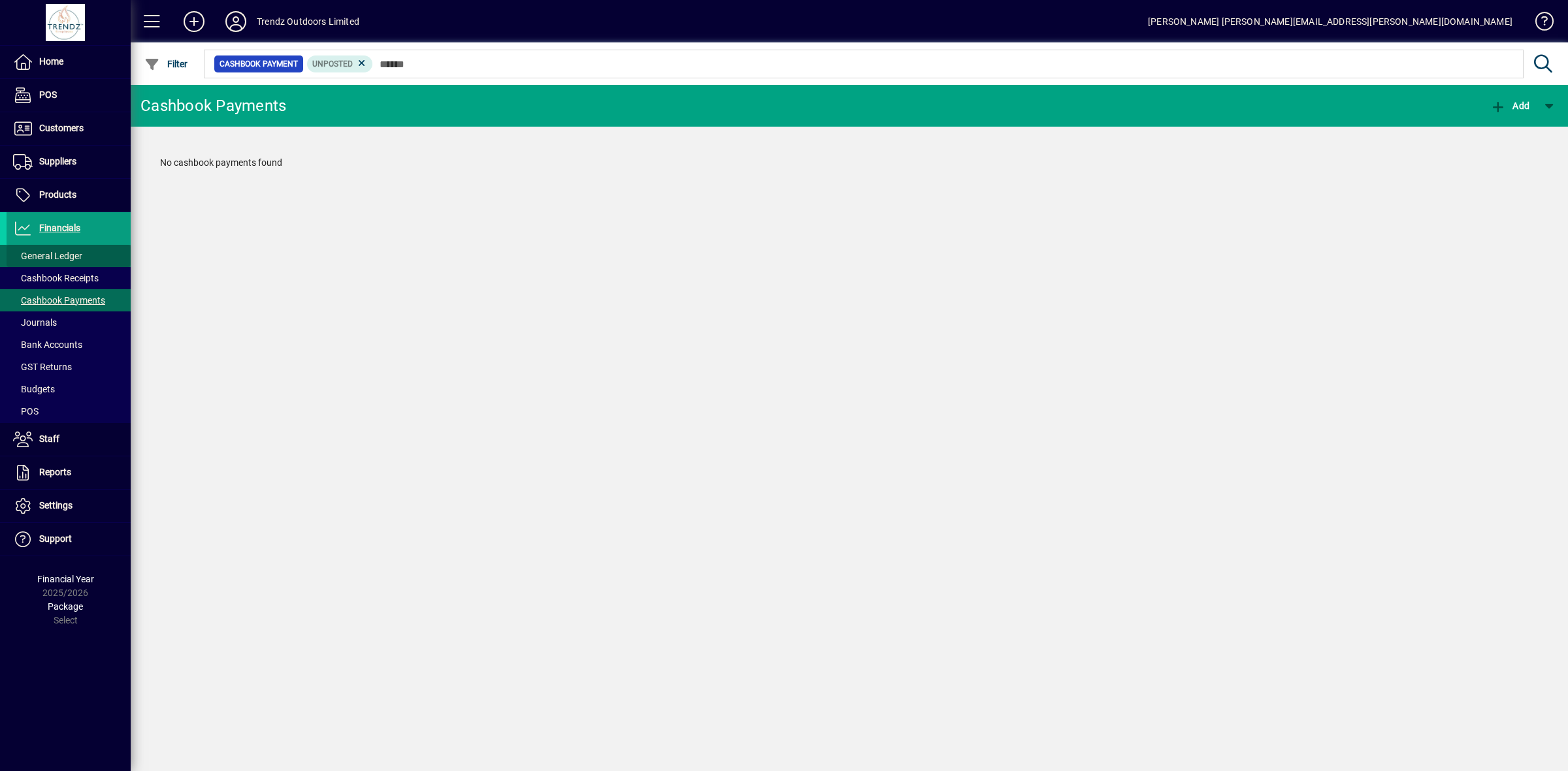
click at [54, 256] on span "General Ledger" at bounding box center [48, 255] width 70 height 10
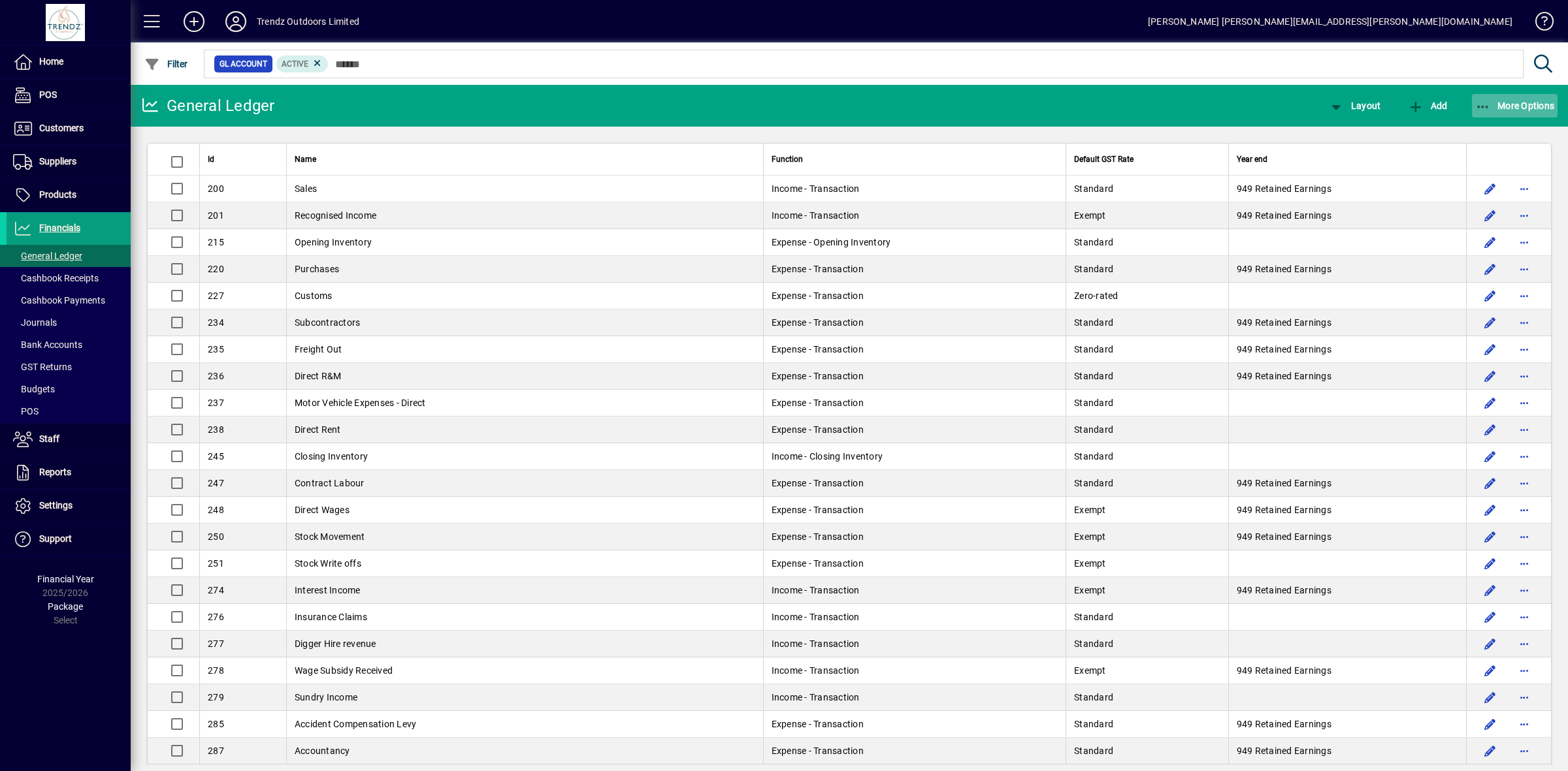
click at [1522, 108] on span "More Options" at bounding box center [1515, 106] width 80 height 10
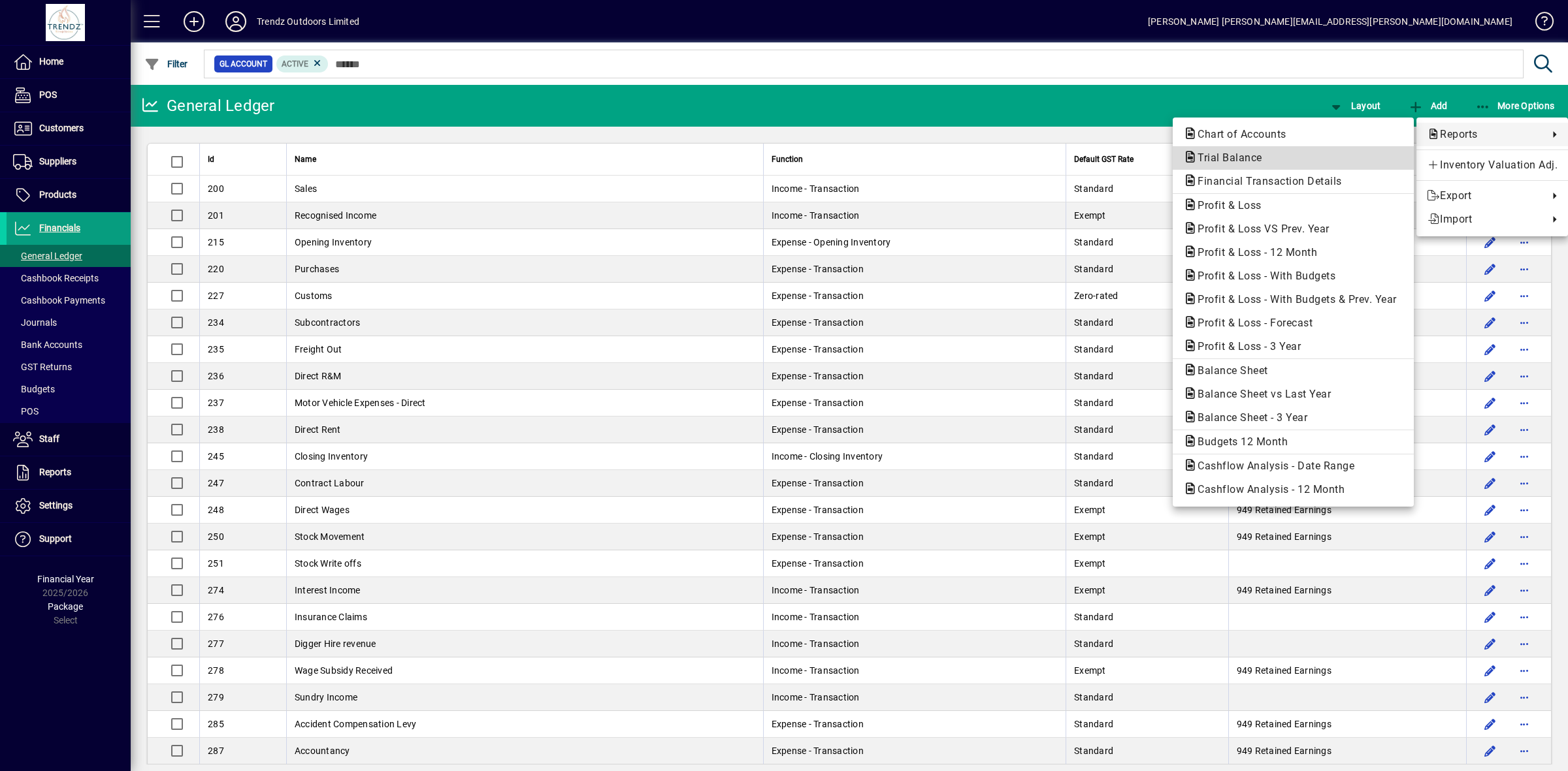
click at [1219, 155] on span "Trial Balance" at bounding box center [1226, 157] width 86 height 12
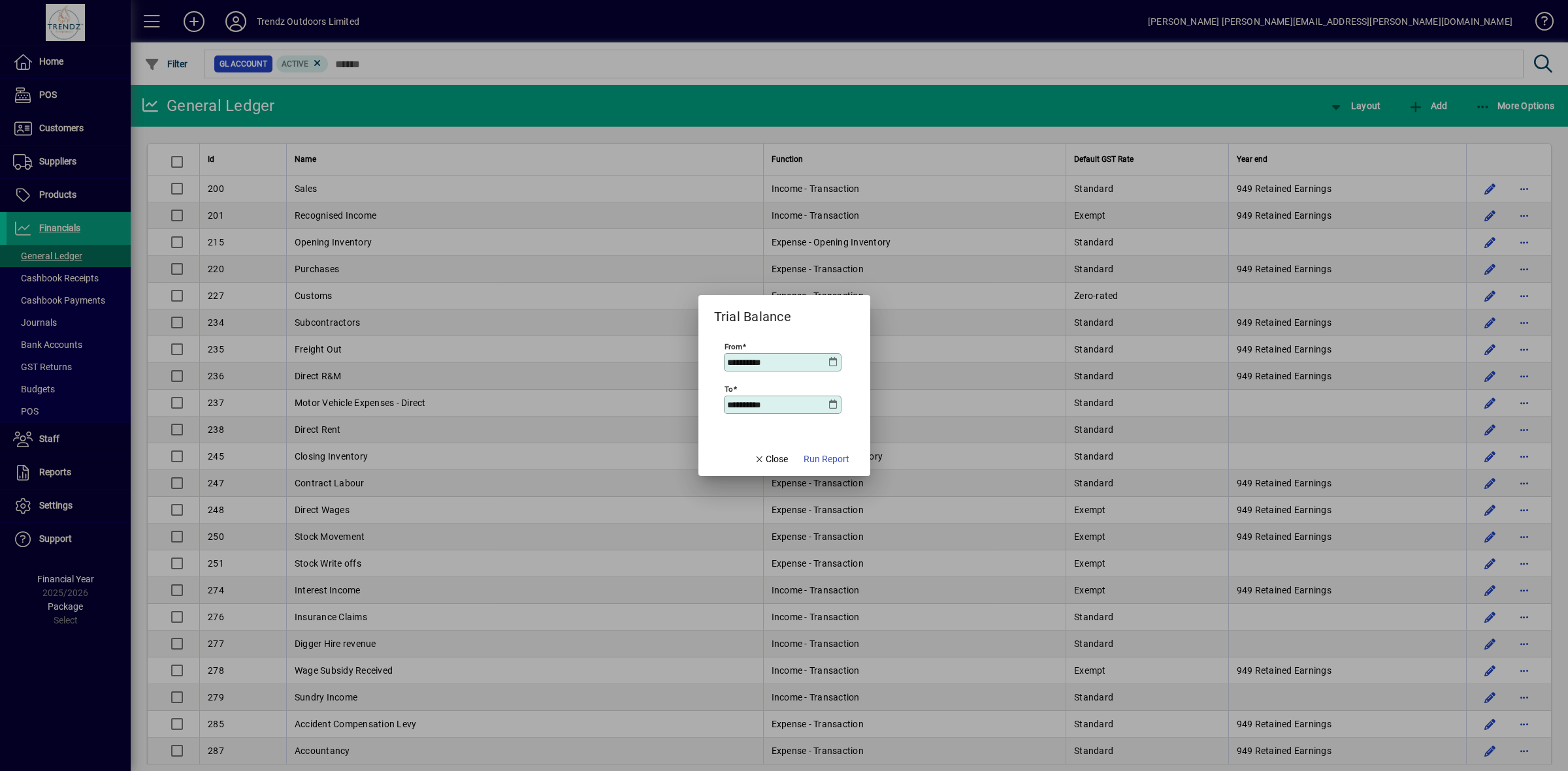
click at [835, 402] on icon at bounding box center [833, 404] width 10 height 10
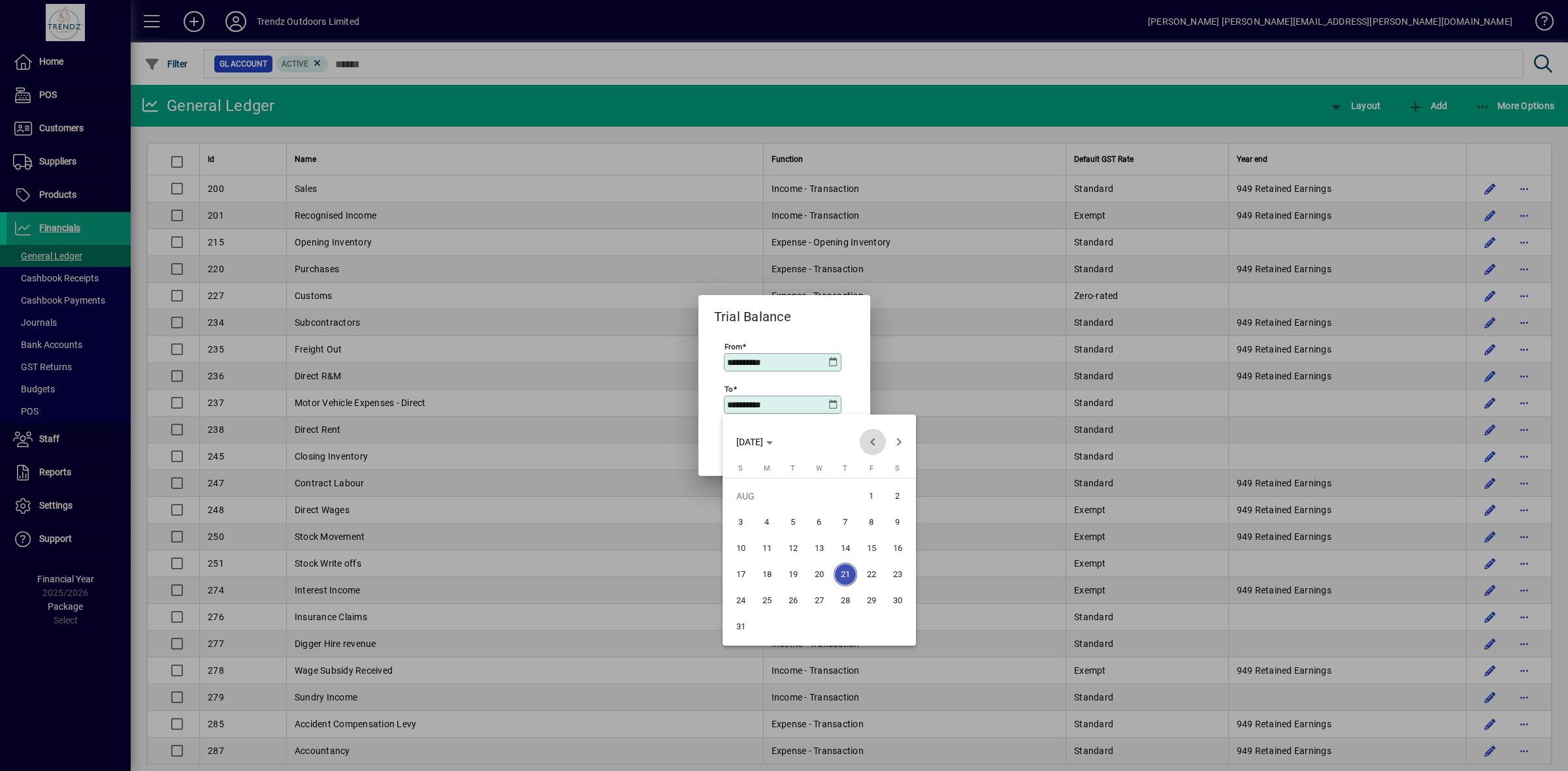
click at [867, 443] on span "Previous month" at bounding box center [872, 441] width 26 height 26
drag, startPoint x: 851, startPoint y: 625, endPoint x: 841, endPoint y: 480, distance: 145.3
click at [852, 624] on span "31" at bounding box center [845, 627] width 24 height 24
type input "**********"
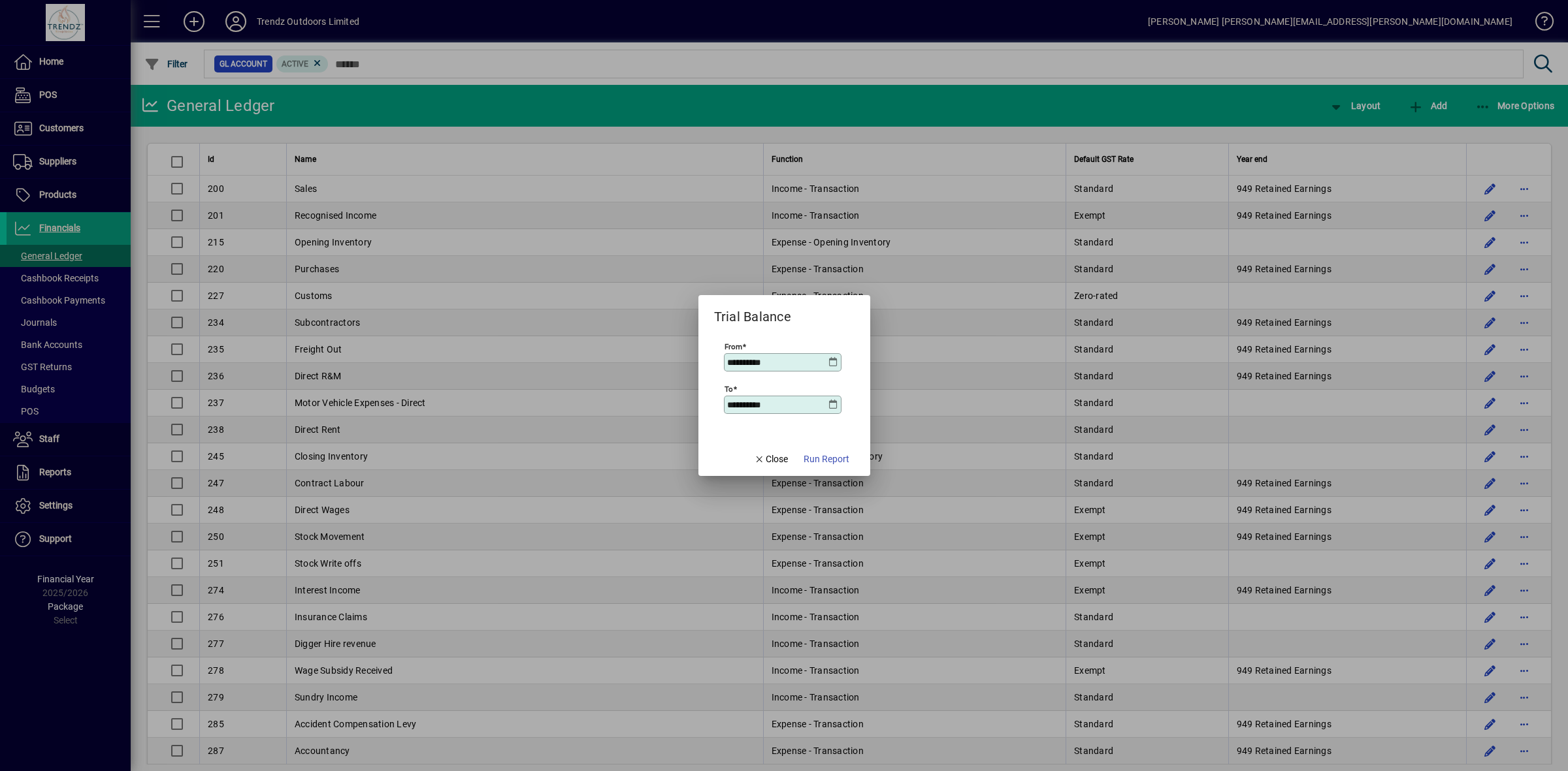
click at [830, 360] on icon at bounding box center [833, 362] width 10 height 10
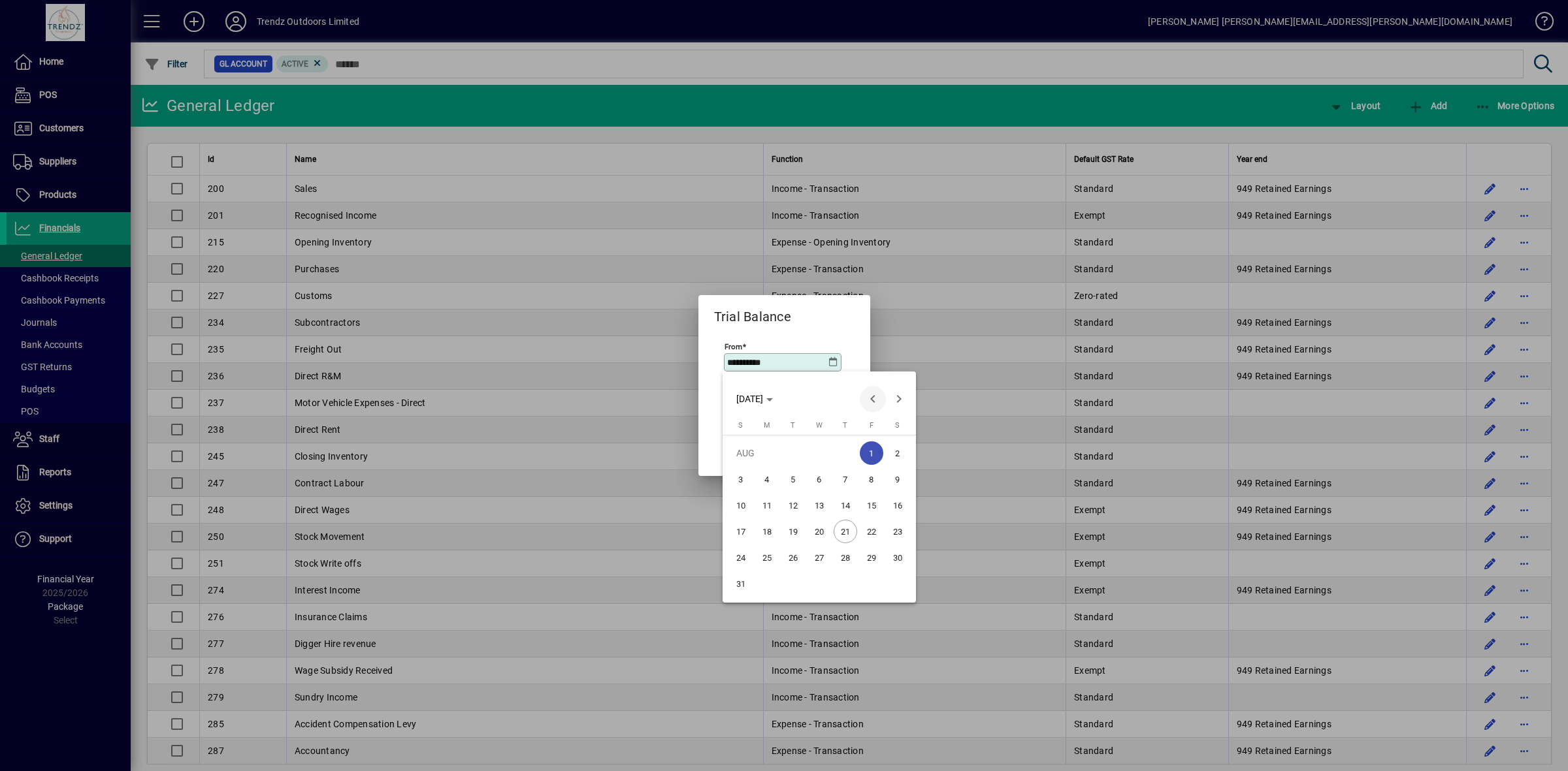
click at [873, 394] on span "Previous month" at bounding box center [872, 398] width 26 height 26
click at [797, 472] on span "1" at bounding box center [793, 479] width 24 height 24
type input "**********"
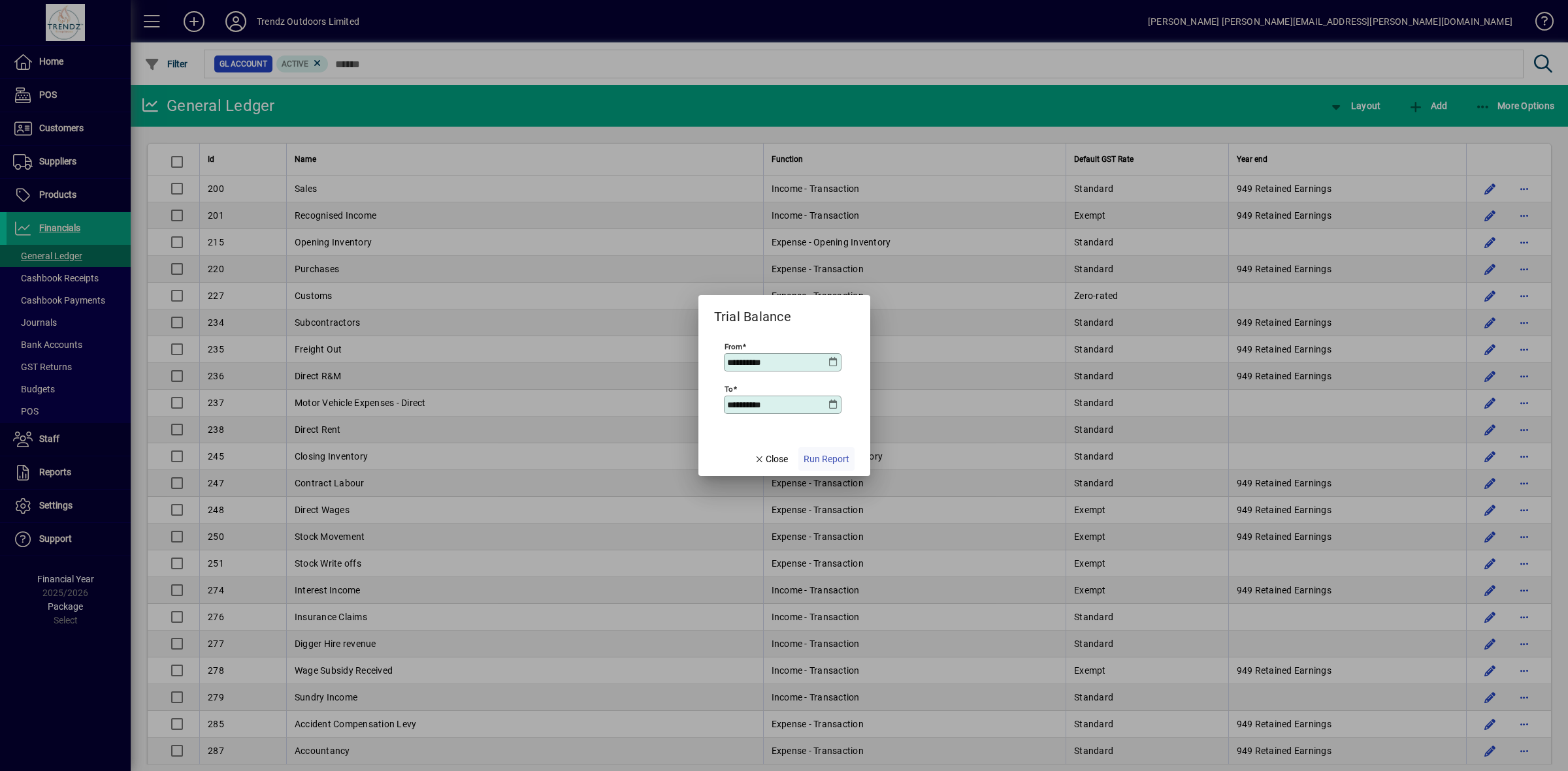
click at [829, 461] on span "Run Report" at bounding box center [826, 459] width 46 height 13
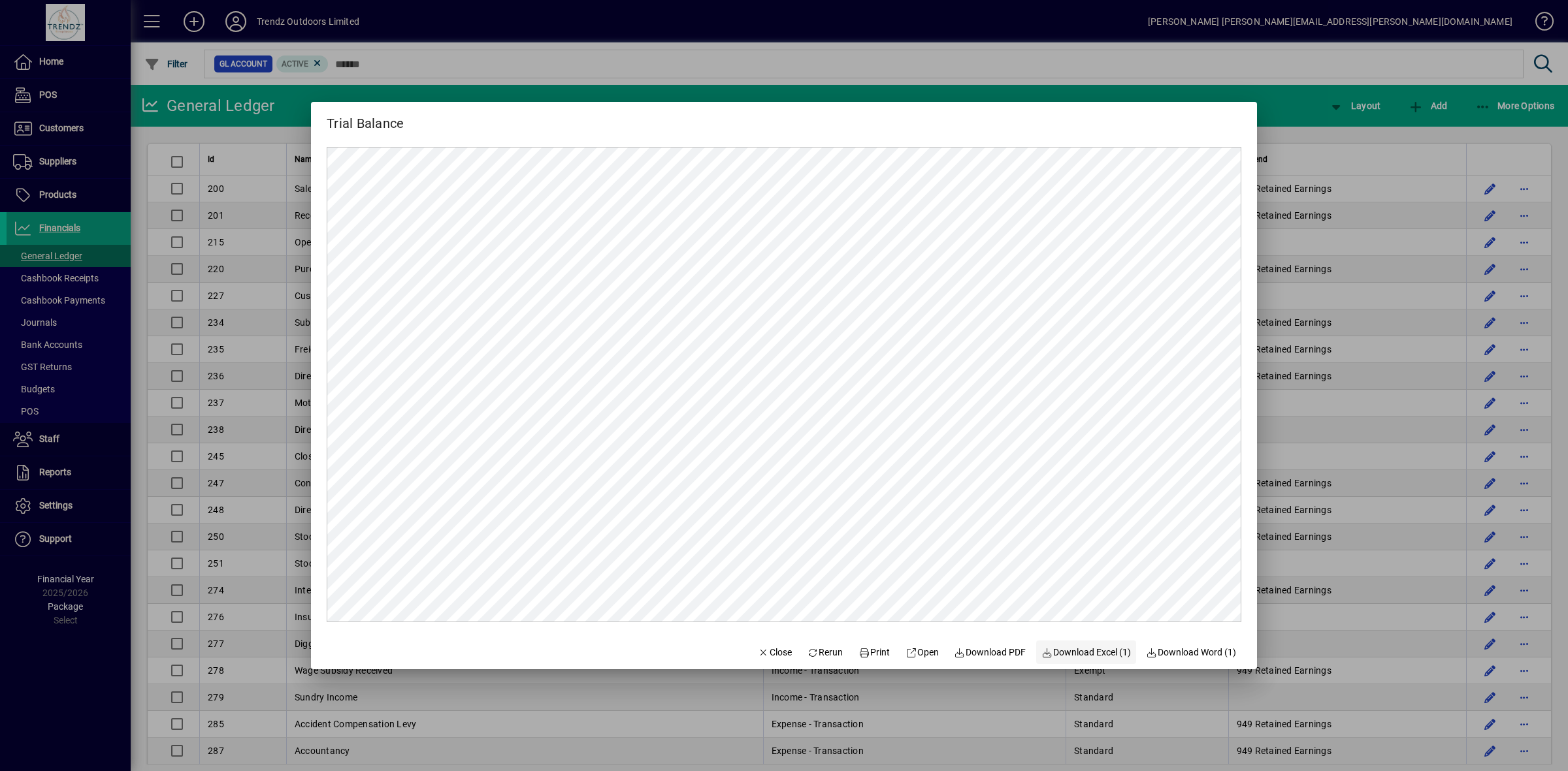
click at [1075, 651] on span "Download Excel (1)" at bounding box center [1086, 653] width 90 height 13
click at [769, 657] on span "Close" at bounding box center [775, 653] width 34 height 13
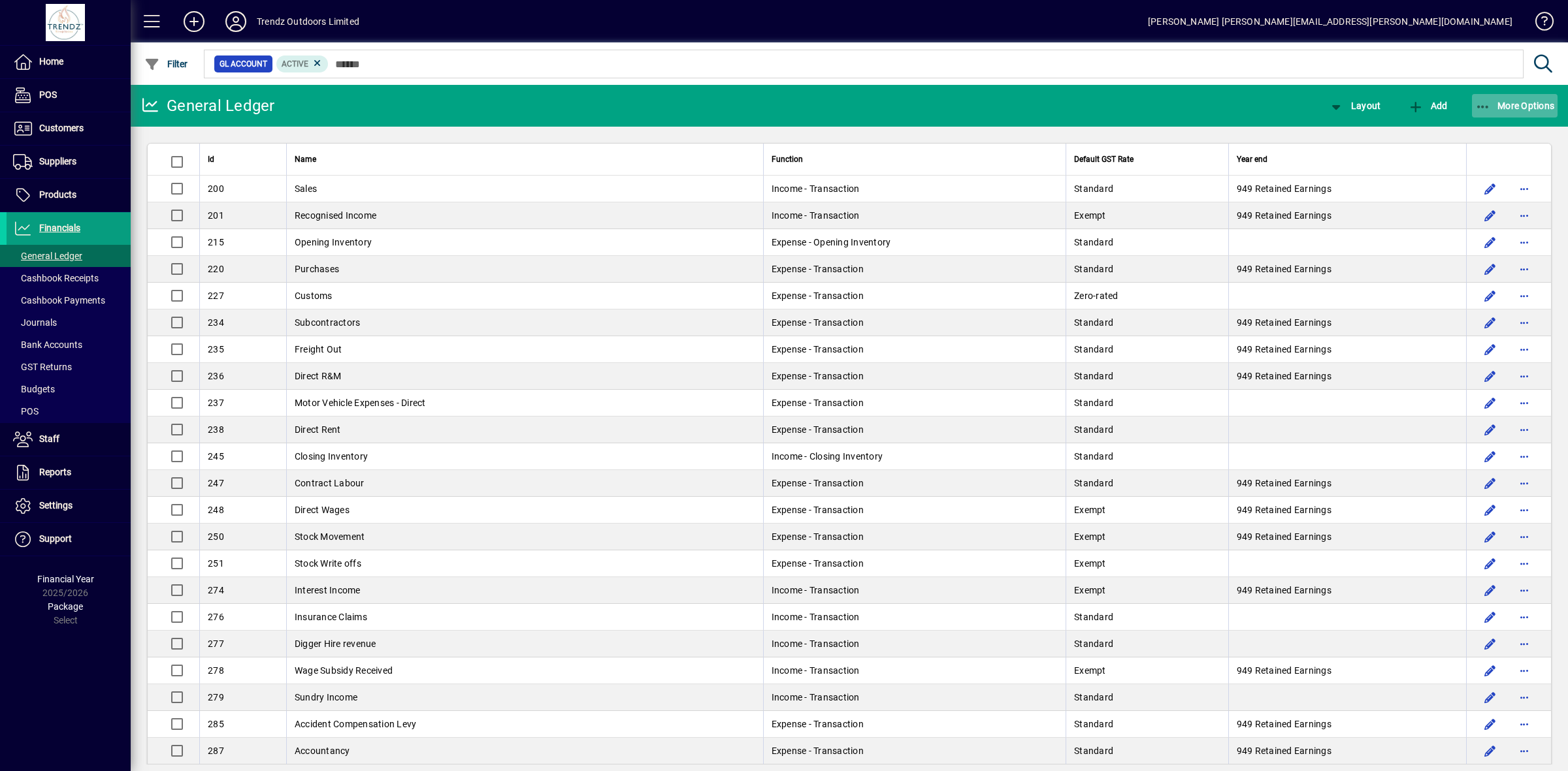
click at [1550, 98] on button "More Options" at bounding box center [1515, 106] width 86 height 24
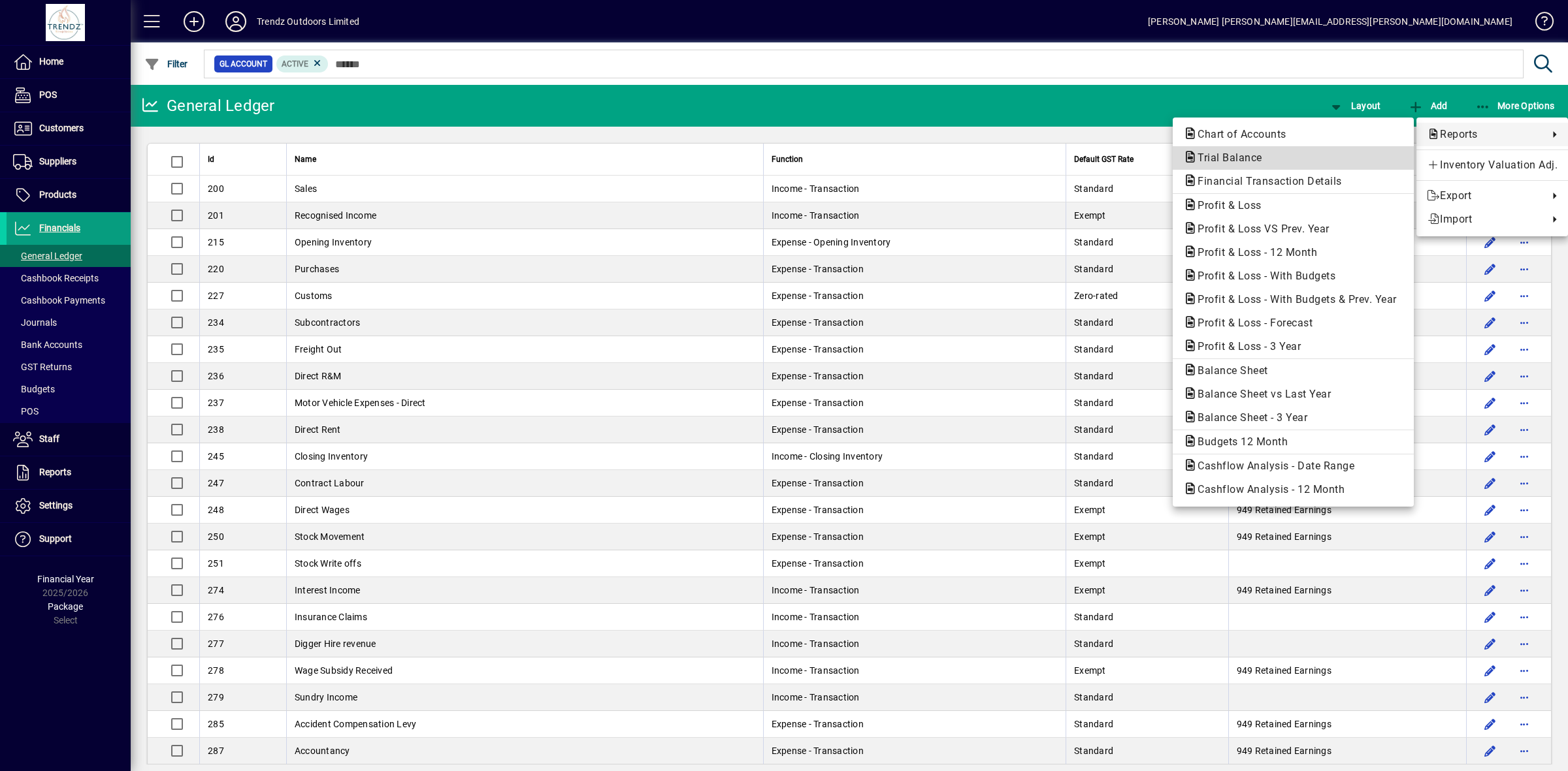
click at [1252, 156] on span "Trial Balance" at bounding box center [1226, 157] width 86 height 12
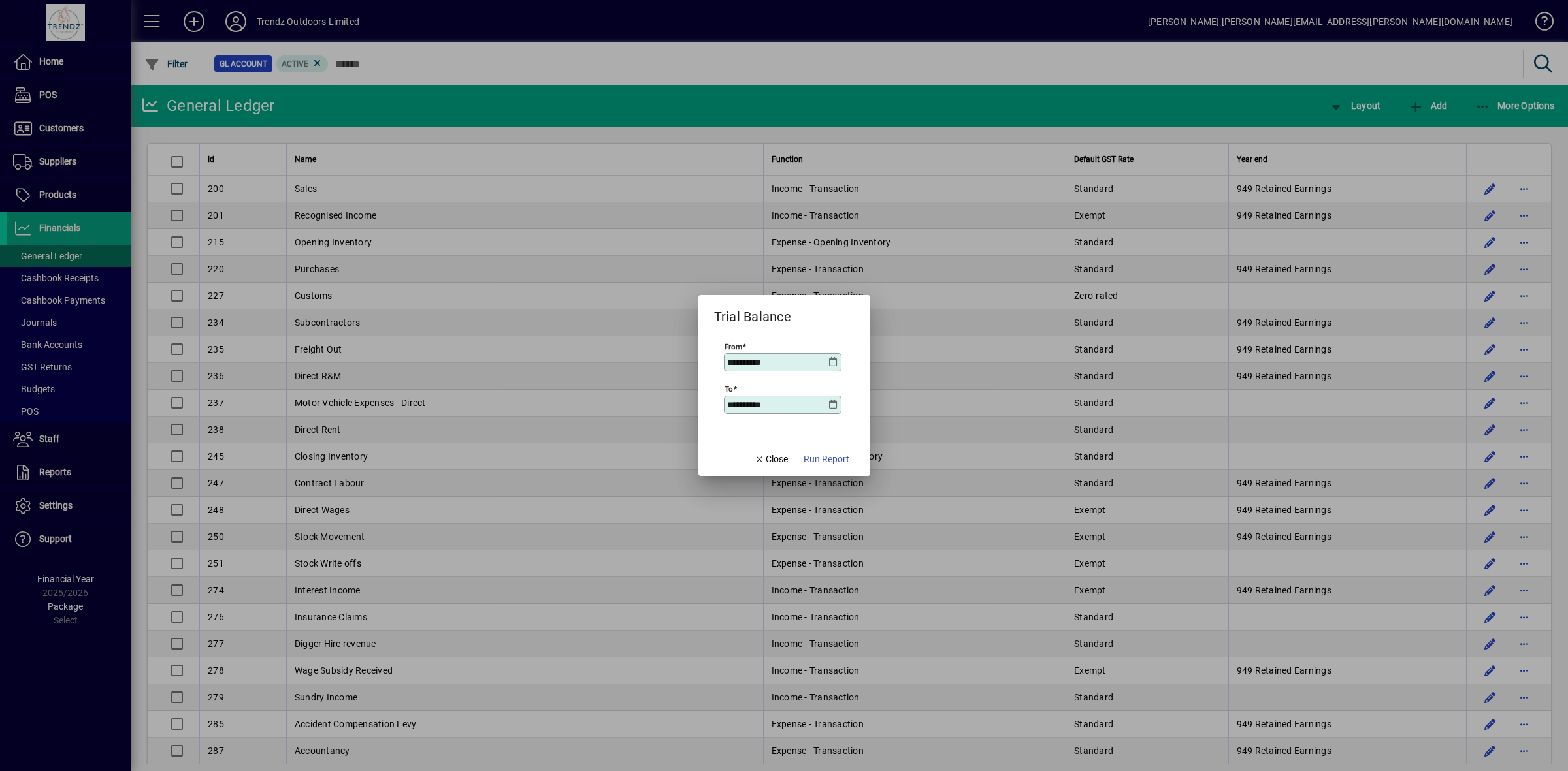
click at [833, 360] on icon at bounding box center [833, 362] width 10 height 10
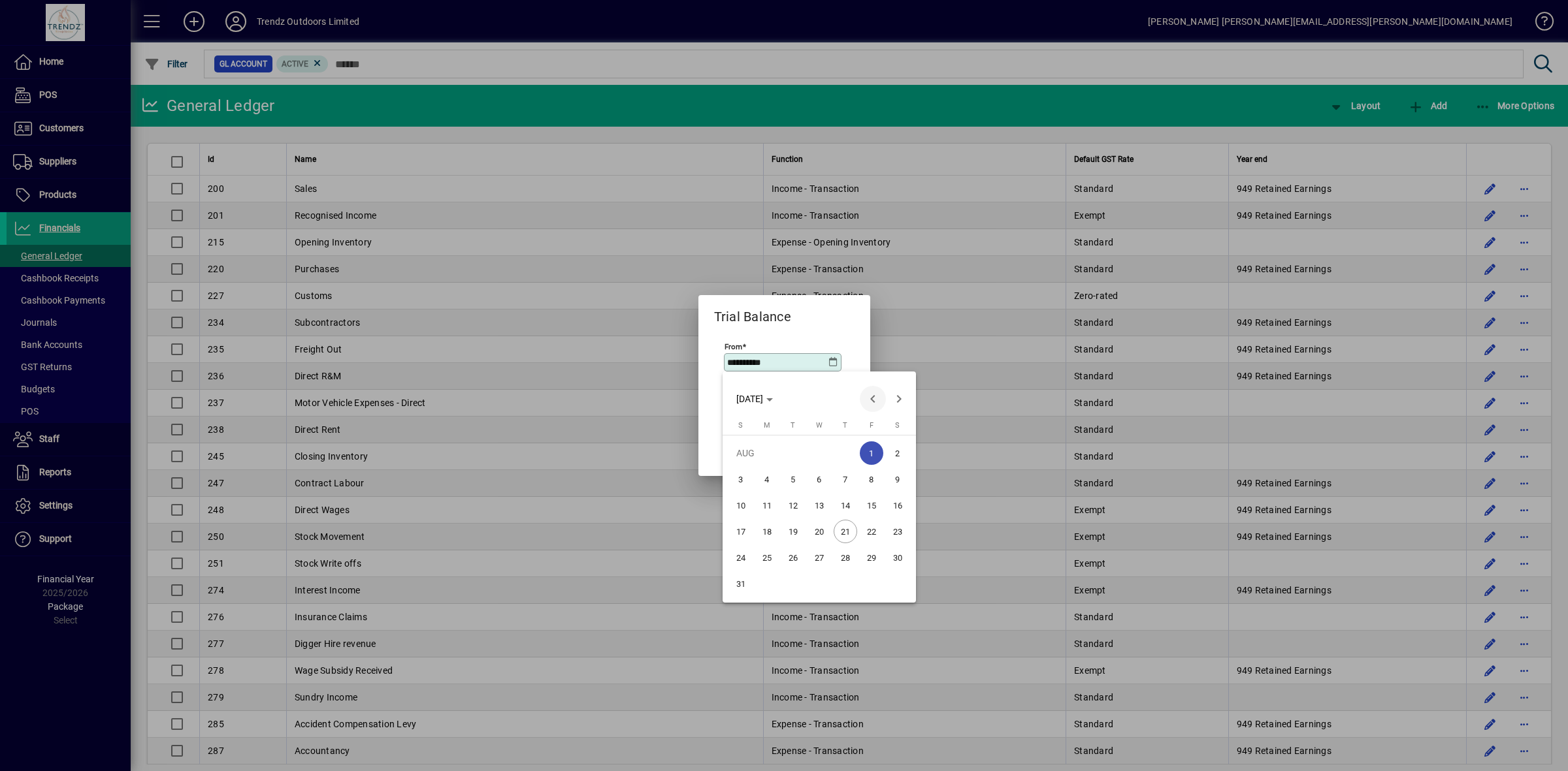
click at [873, 396] on span "Previous month" at bounding box center [872, 398] width 26 height 26
click at [874, 394] on span "Previous month" at bounding box center [872, 398] width 26 height 26
click at [844, 452] on span "1" at bounding box center [845, 453] width 24 height 24
type input "**********"
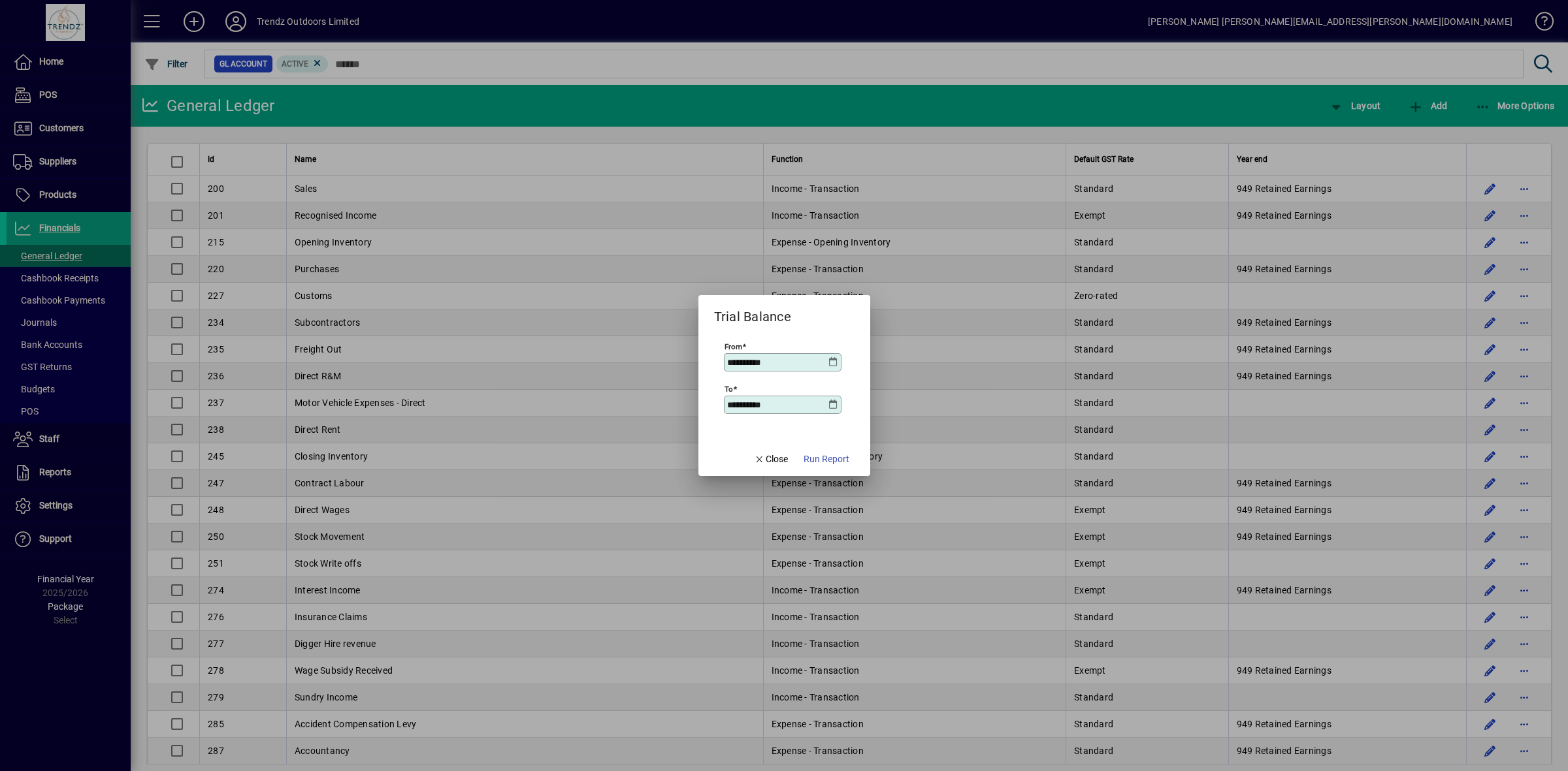
click at [834, 405] on icon at bounding box center [833, 404] width 10 height 10
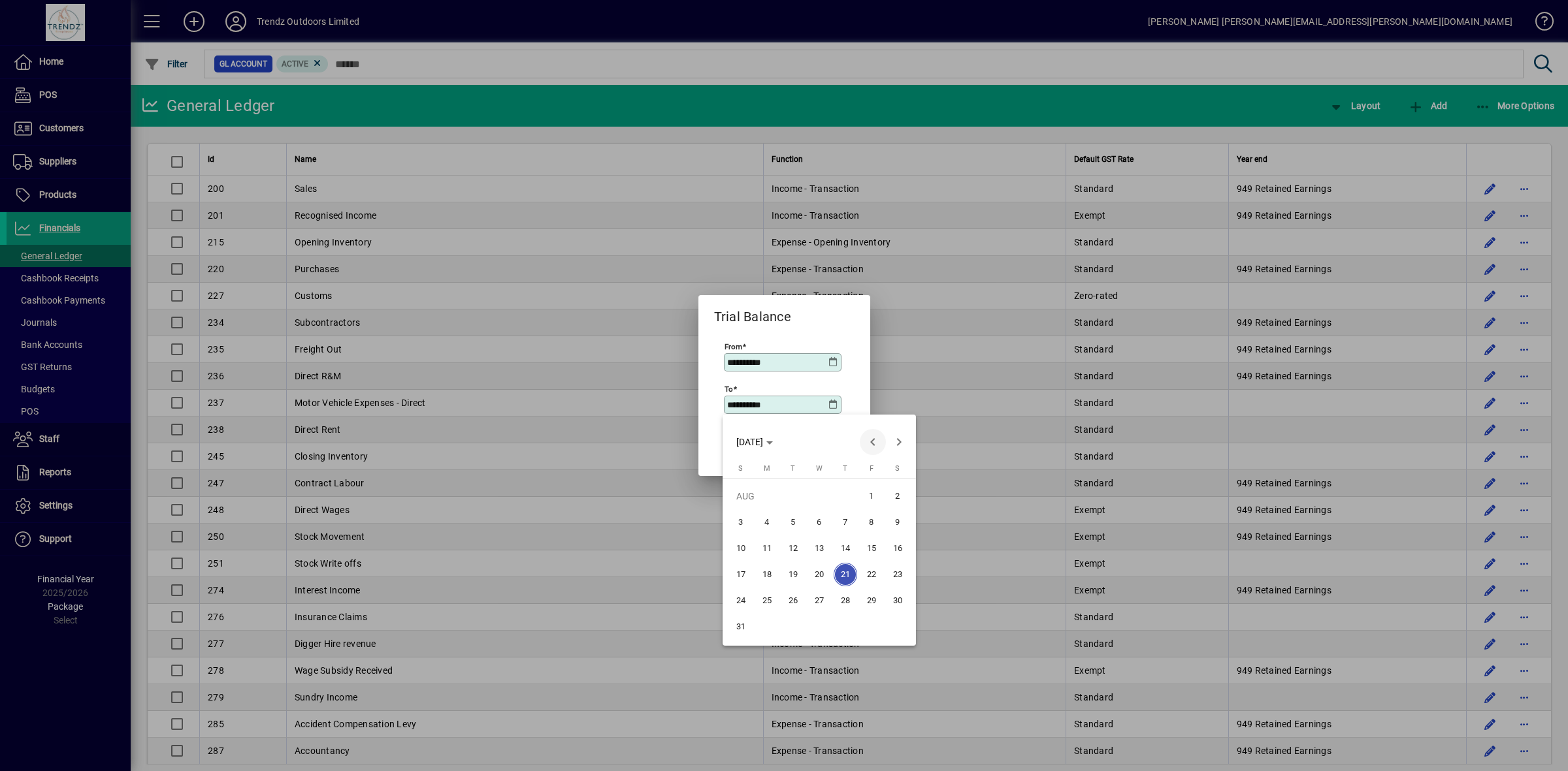
click at [866, 442] on span "Previous month" at bounding box center [872, 441] width 26 height 26
click at [866, 441] on span "Previous month" at bounding box center [872, 441] width 26 height 26
click at [900, 441] on span "Next month" at bounding box center [898, 441] width 26 height 26
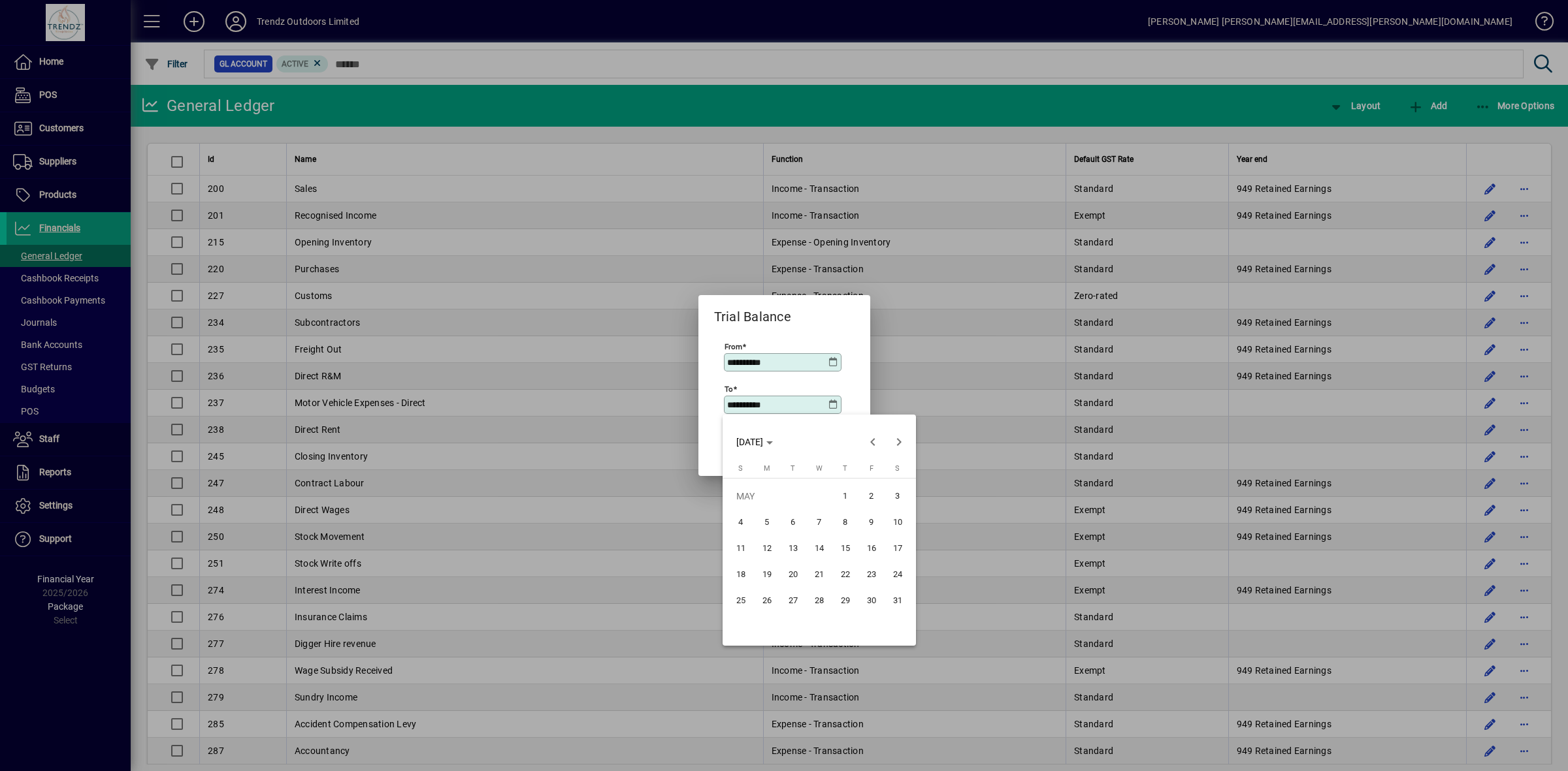
click at [889, 595] on span "31" at bounding box center [897, 600] width 24 height 24
type input "**********"
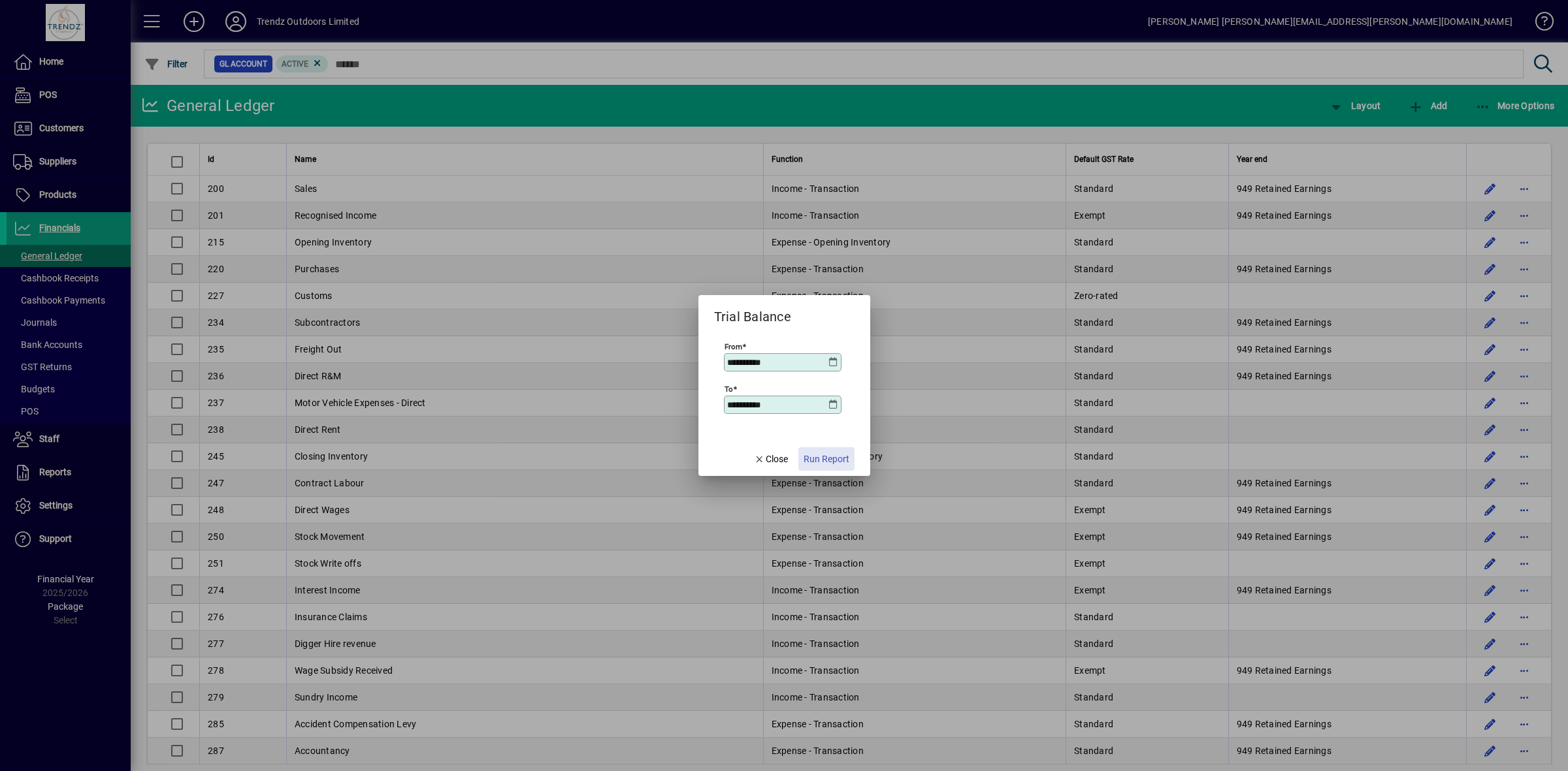
click at [831, 457] on span "Run Report" at bounding box center [826, 459] width 46 height 13
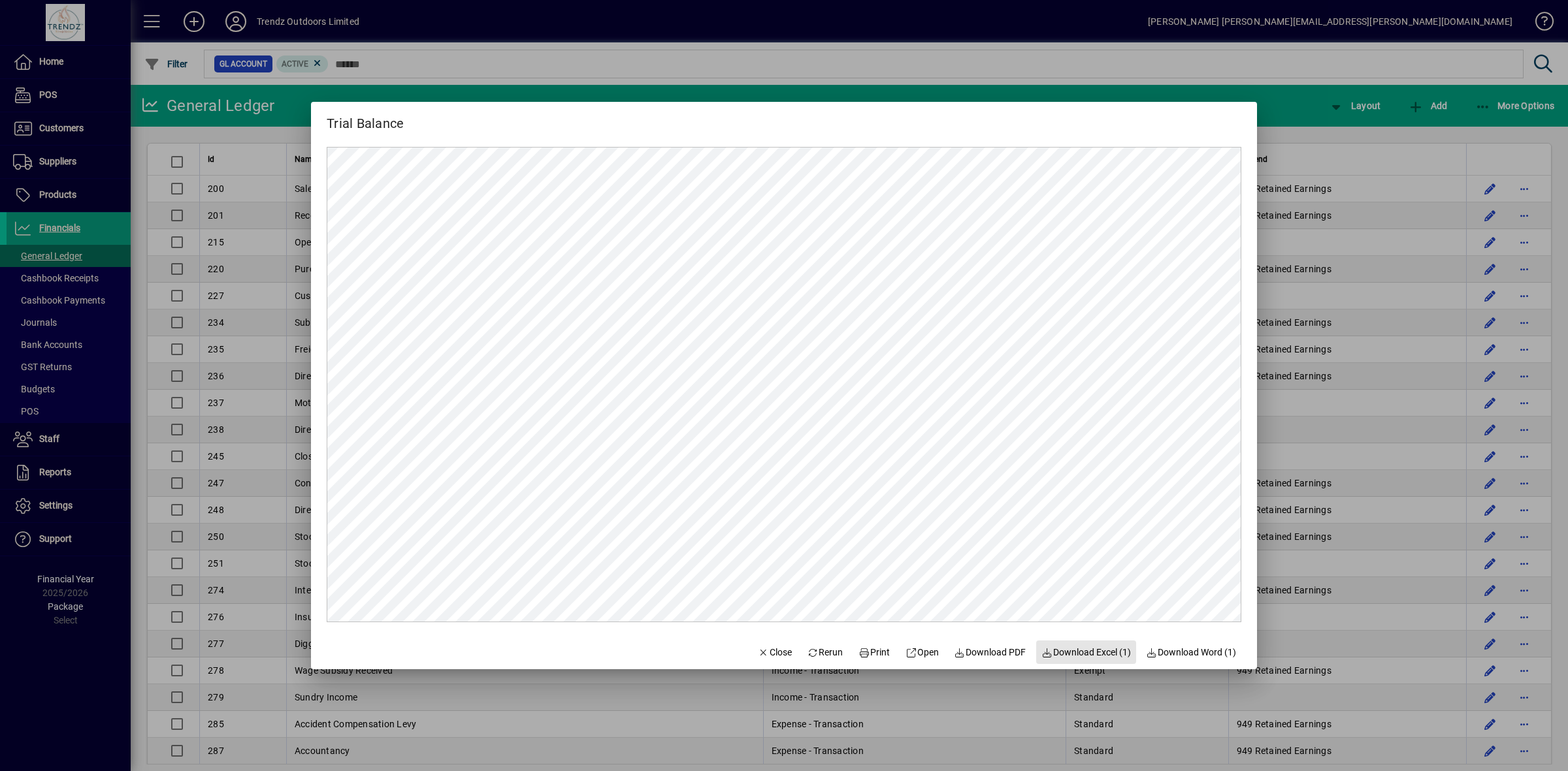
click at [1080, 647] on span "Download Excel (1)" at bounding box center [1086, 653] width 90 height 13
drag, startPoint x: 767, startPoint y: 652, endPoint x: 792, endPoint y: 658, distance: 25.7
click at [767, 653] on span "Close" at bounding box center [775, 653] width 34 height 13
